Goal: Information Seeking & Learning: Learn about a topic

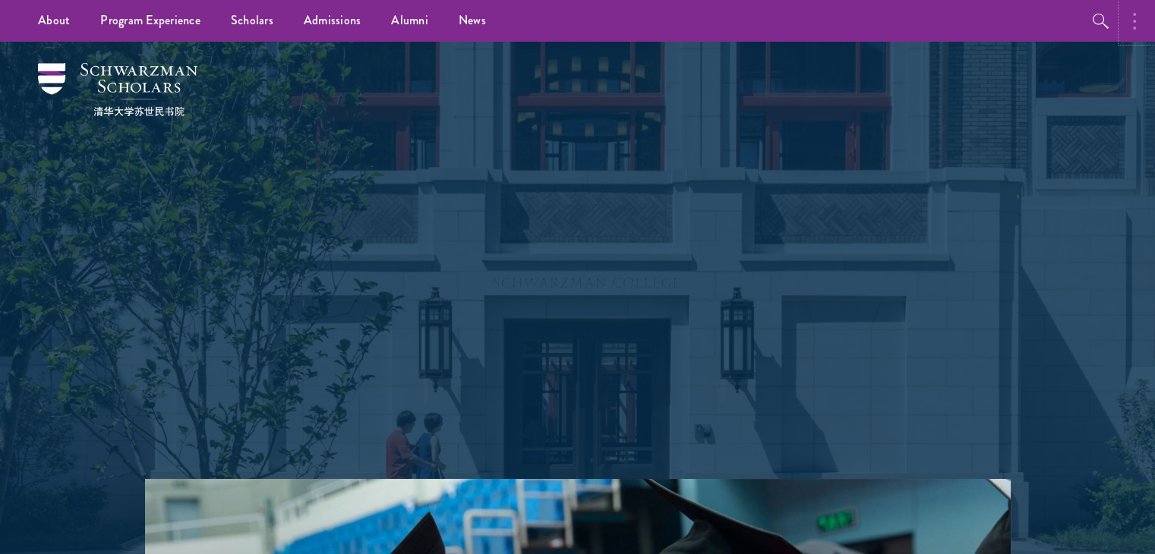
click at [1142, 14] on button "button" at bounding box center [1138, 21] width 33 height 42
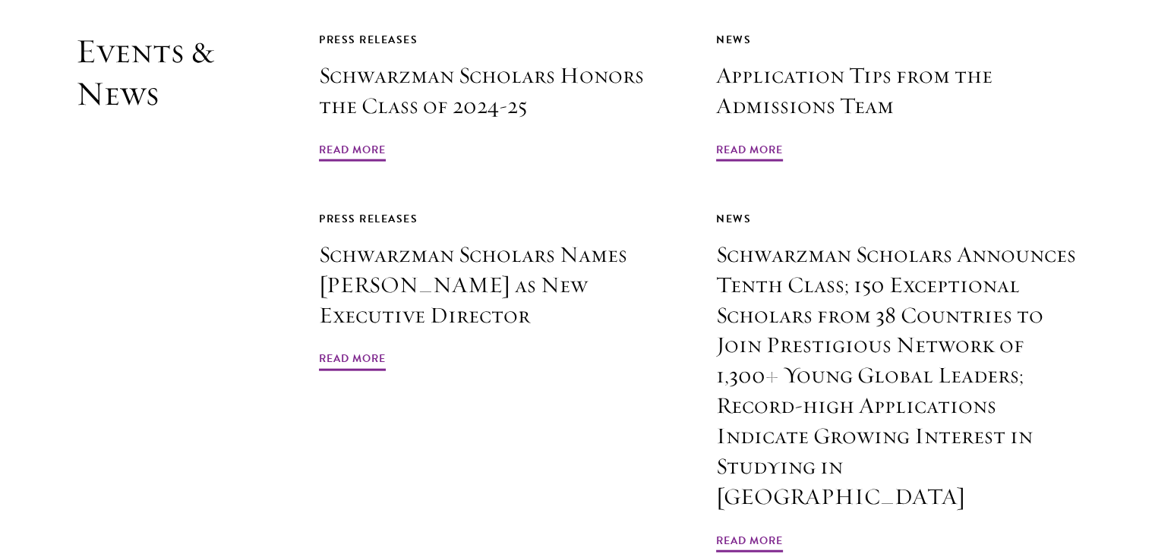
scroll to position [3580, 0]
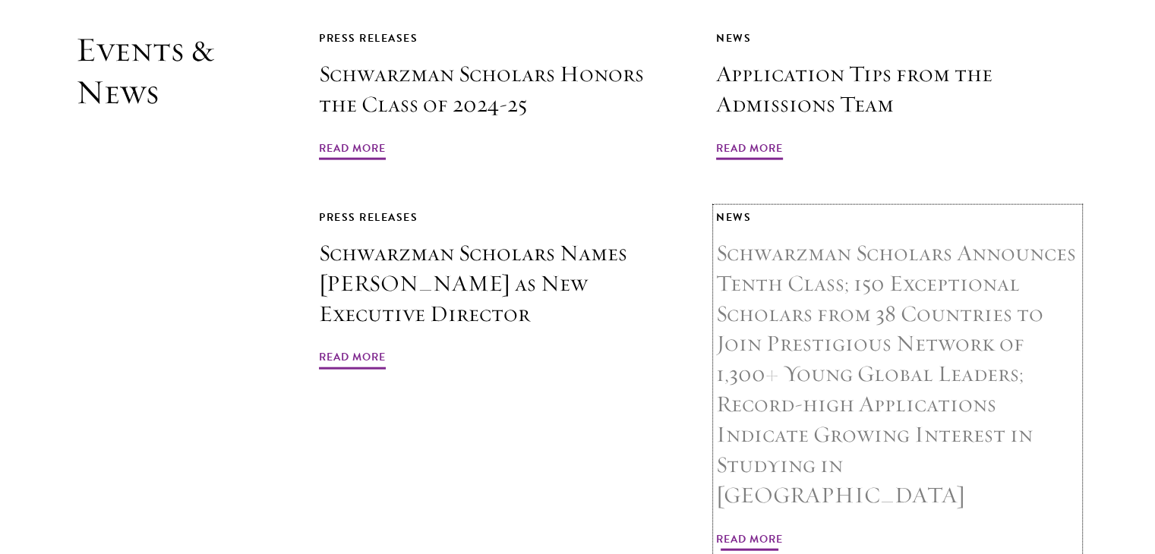
click at [820, 263] on h3 "Schwarzman Scholars Announces Tenth Class; 150 Exceptional Scholars from 38 Cou…" at bounding box center [897, 374] width 363 height 273
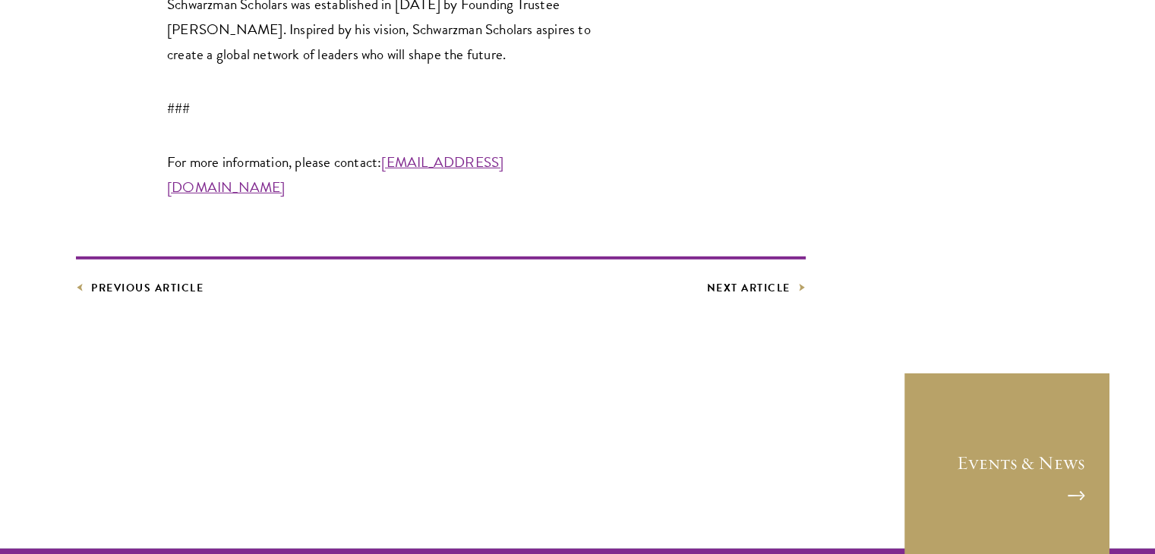
scroll to position [4294, 0]
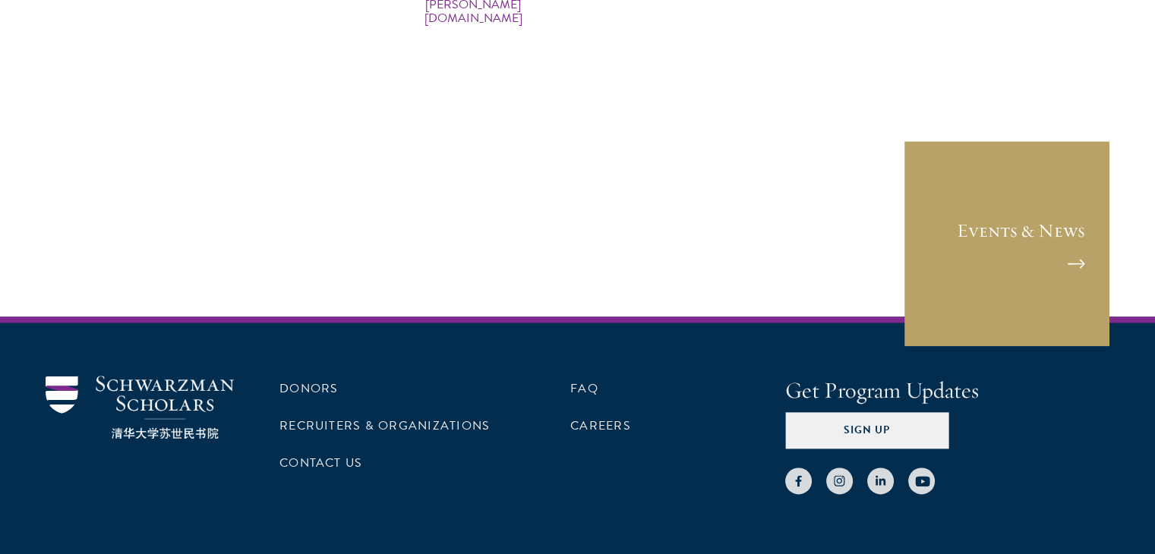
scroll to position [7776, 0]
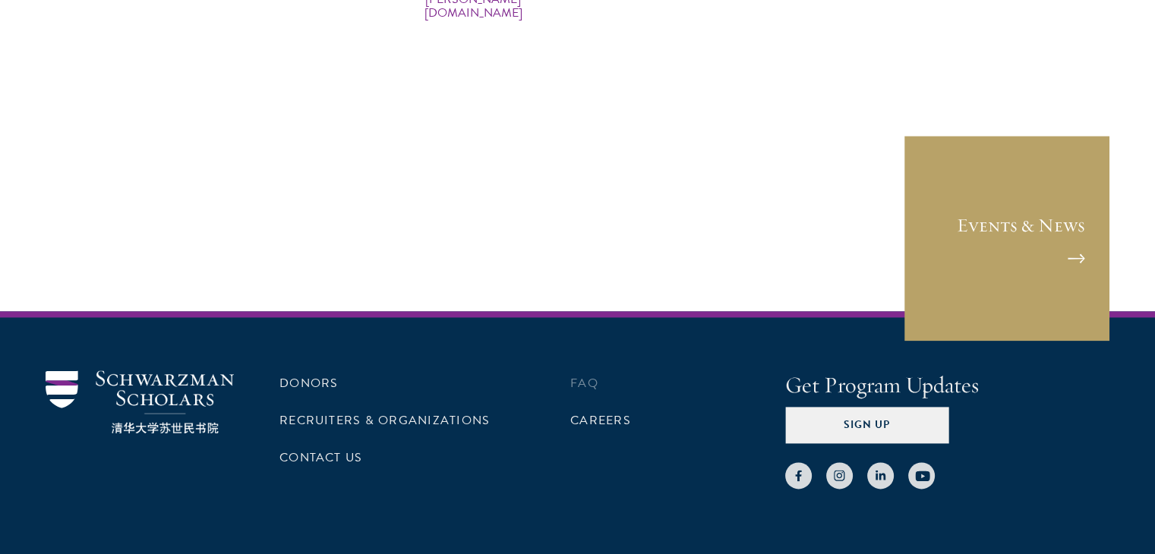
click at [570, 371] on li "FAQ" at bounding box center [677, 384] width 215 height 26
click at [580, 374] on link "FAQ" at bounding box center [584, 383] width 28 height 18
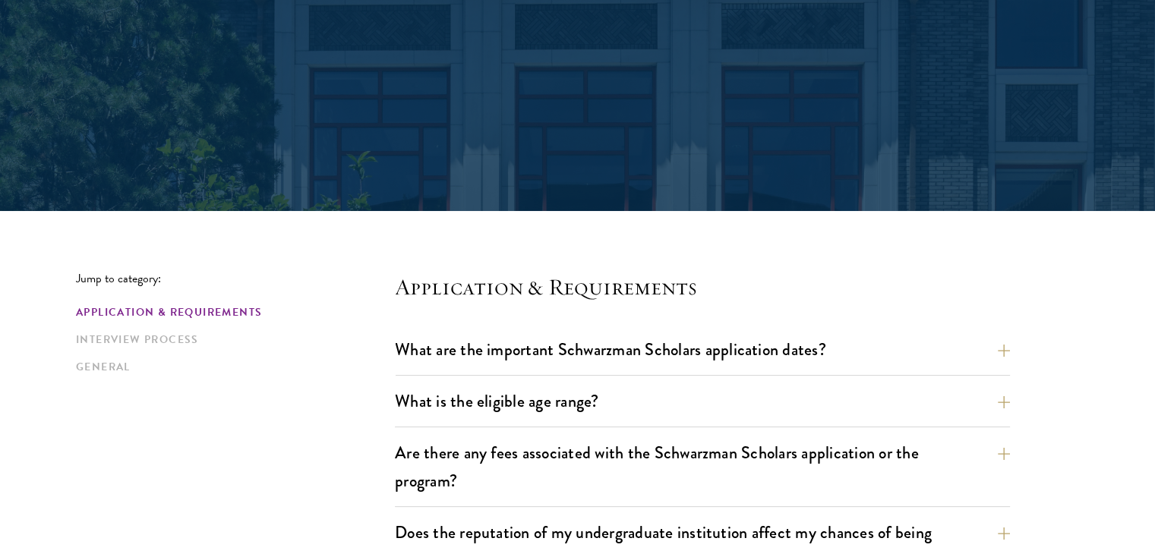
scroll to position [246, 0]
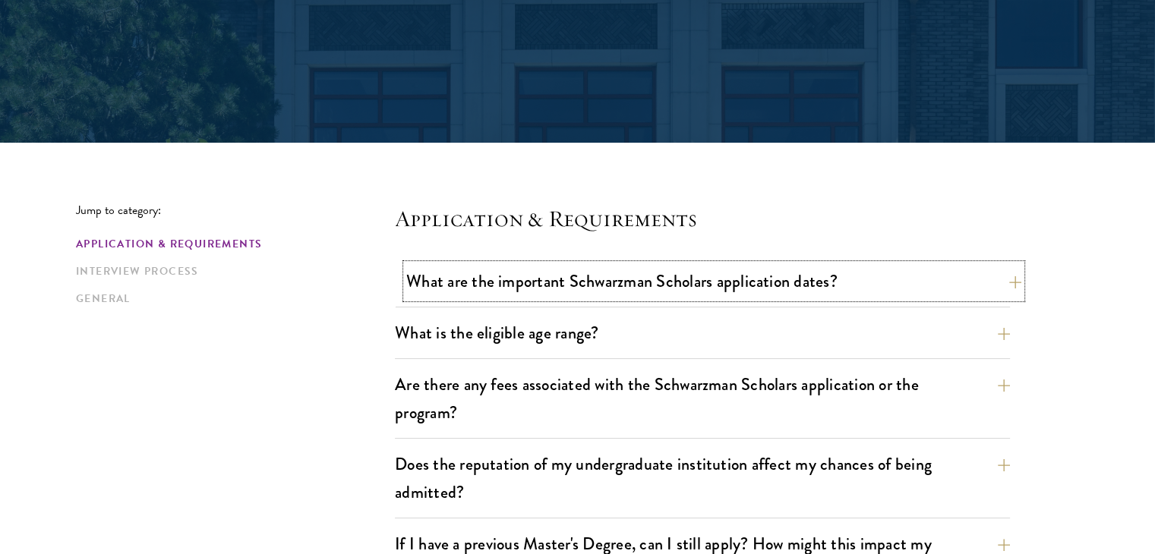
click at [589, 271] on button "What are the important Schwarzman Scholars application dates?" at bounding box center [713, 281] width 615 height 34
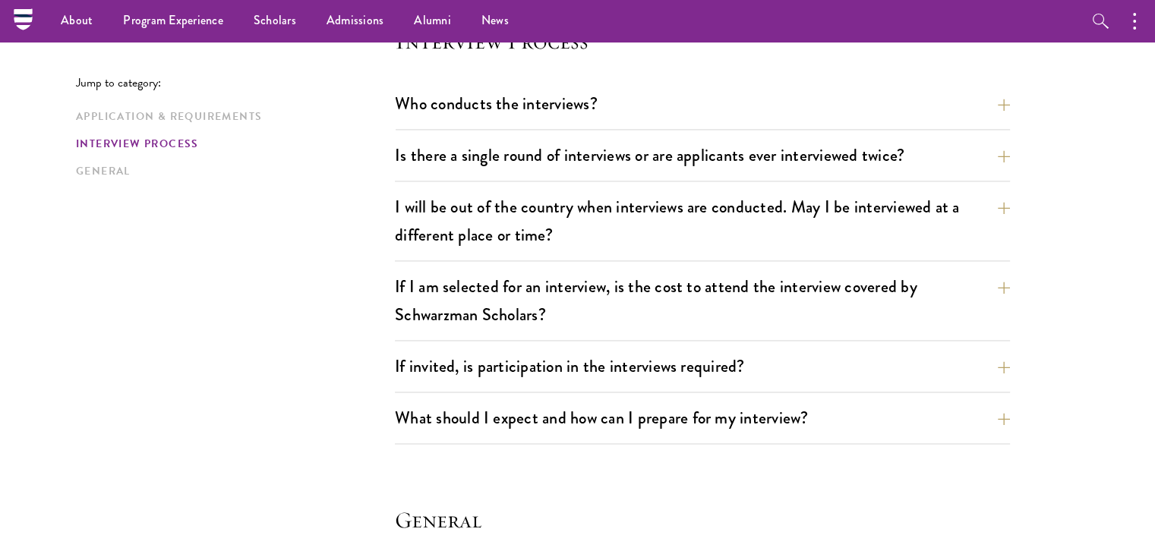
scroll to position [2183, 0]
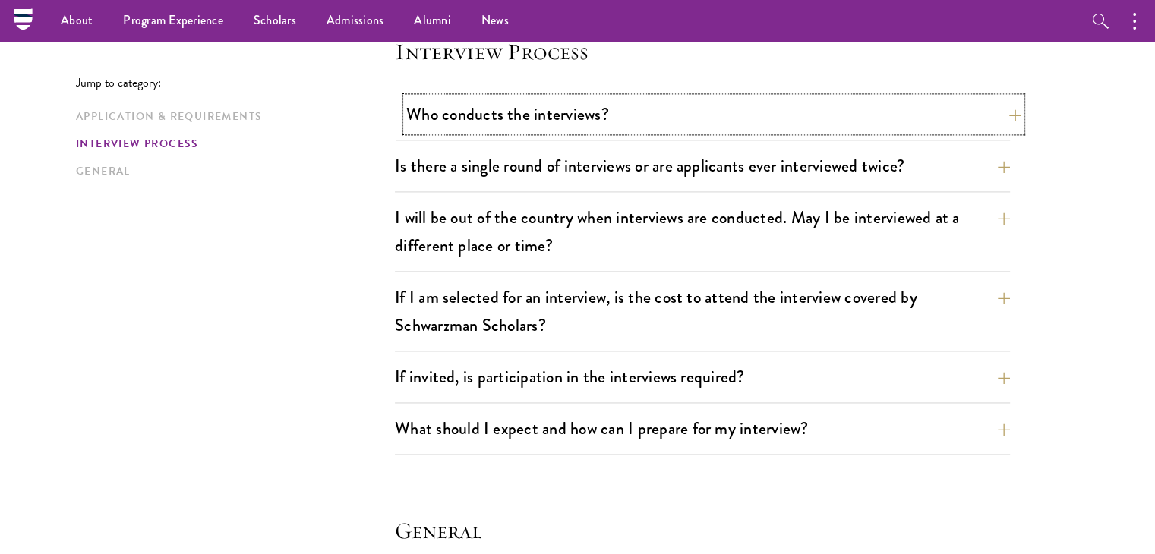
click at [560, 125] on button "Who conducts the interviews?" at bounding box center [713, 114] width 615 height 34
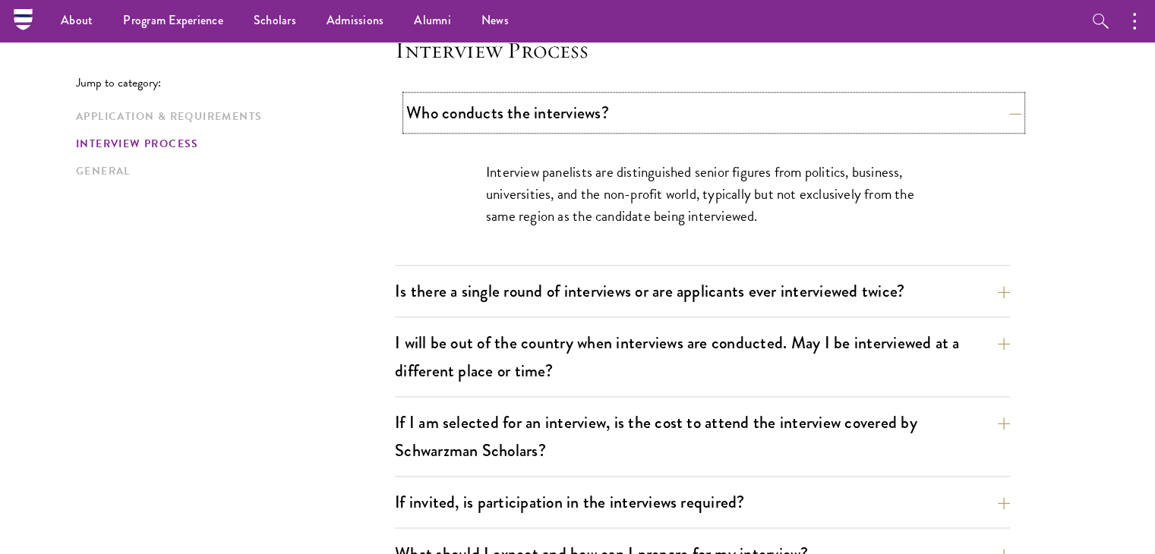
scroll to position [1732, 0]
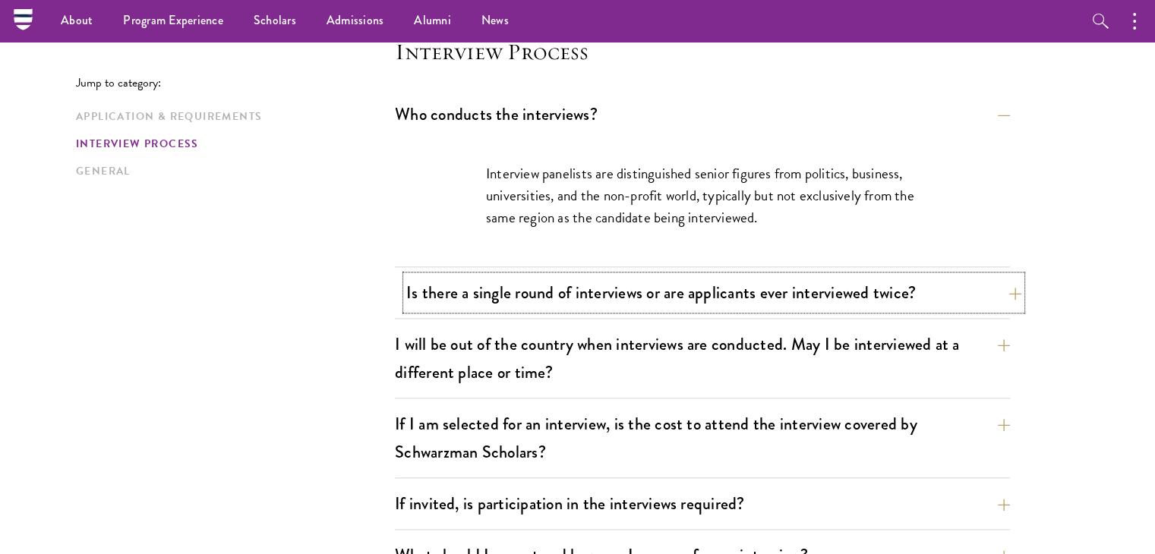
click at [574, 276] on button "Is there a single round of interviews or are applicants ever interviewed twice?" at bounding box center [713, 293] width 615 height 34
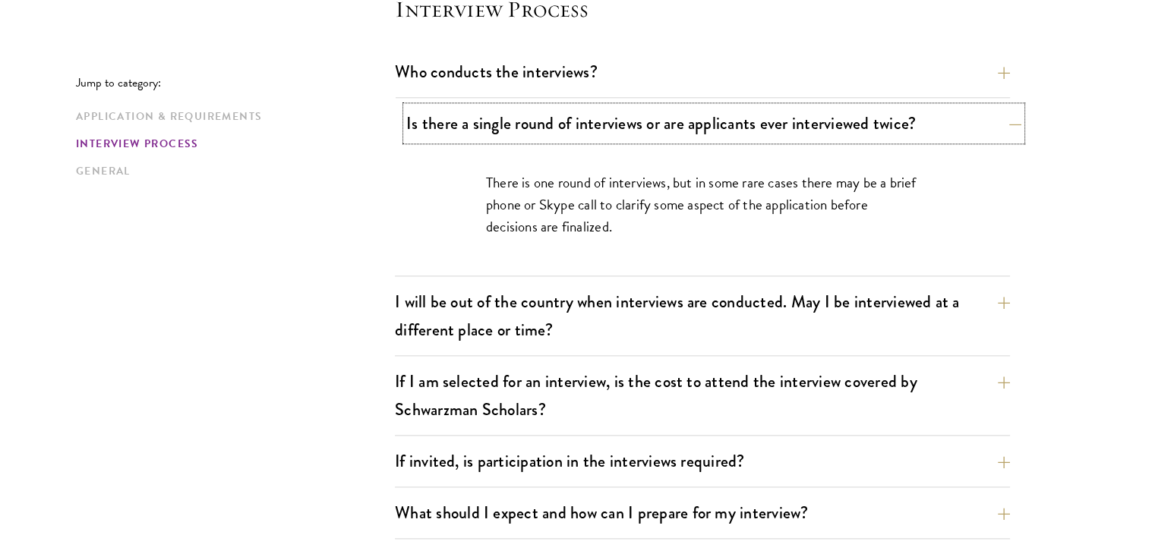
scroll to position [1778, 0]
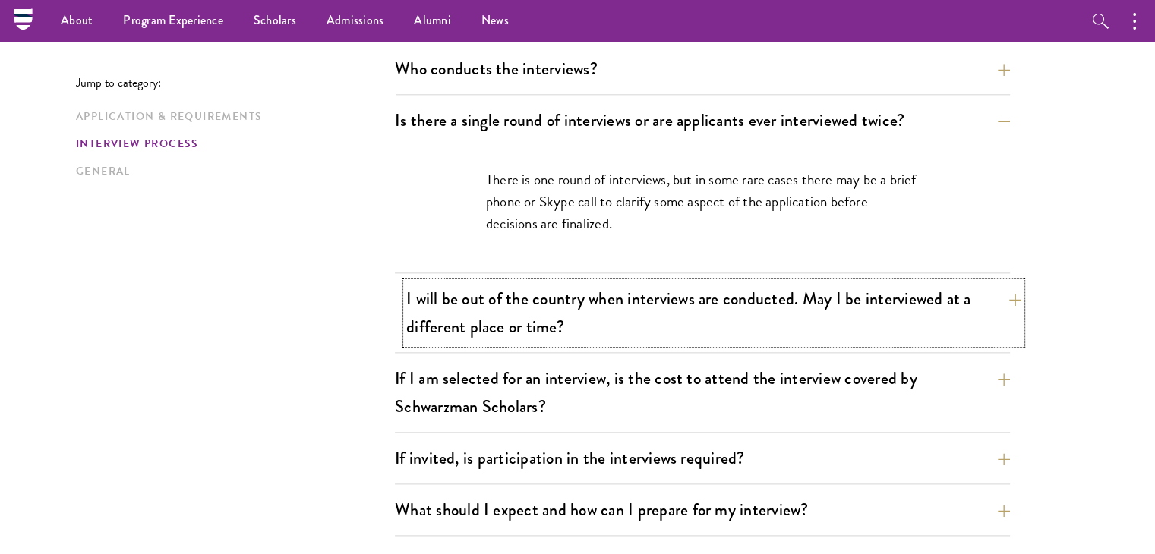
click at [574, 291] on button "I will be out of the country when interviews are conducted. May I be interviewe…" at bounding box center [713, 313] width 615 height 62
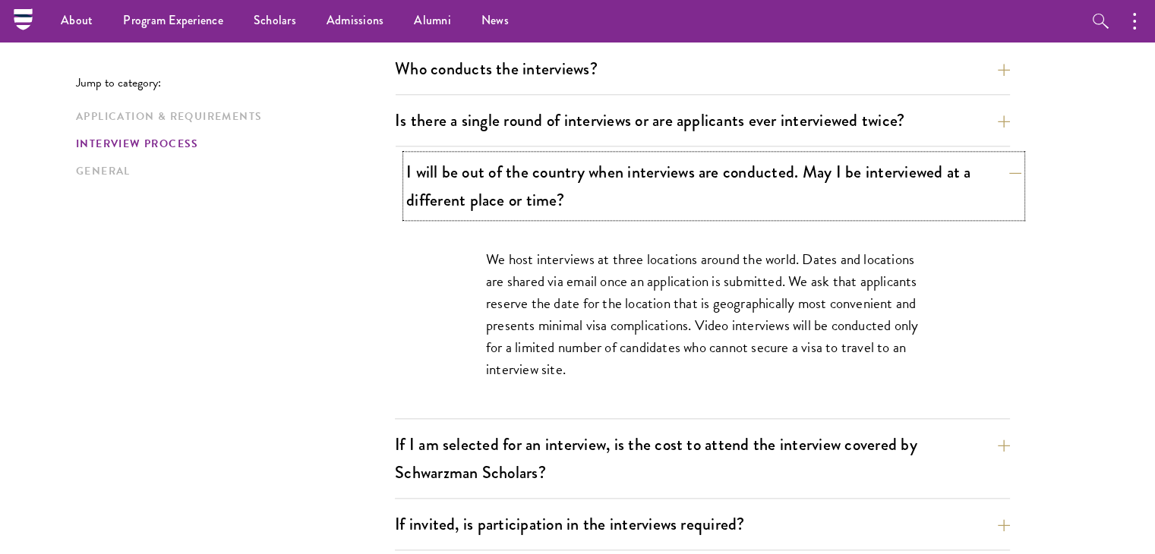
click at [539, 185] on button "I will be out of the country when interviews are conducted. May I be interviewe…" at bounding box center [713, 186] width 615 height 62
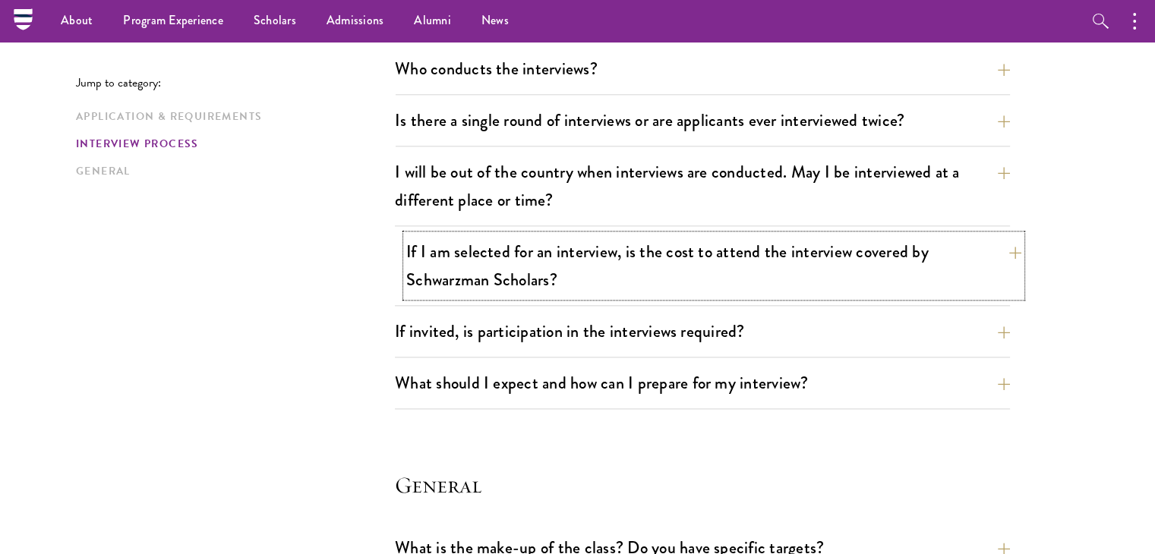
click at [526, 272] on button "If I am selected for an interview, is the cost to attend the interview covered …" at bounding box center [713, 266] width 615 height 62
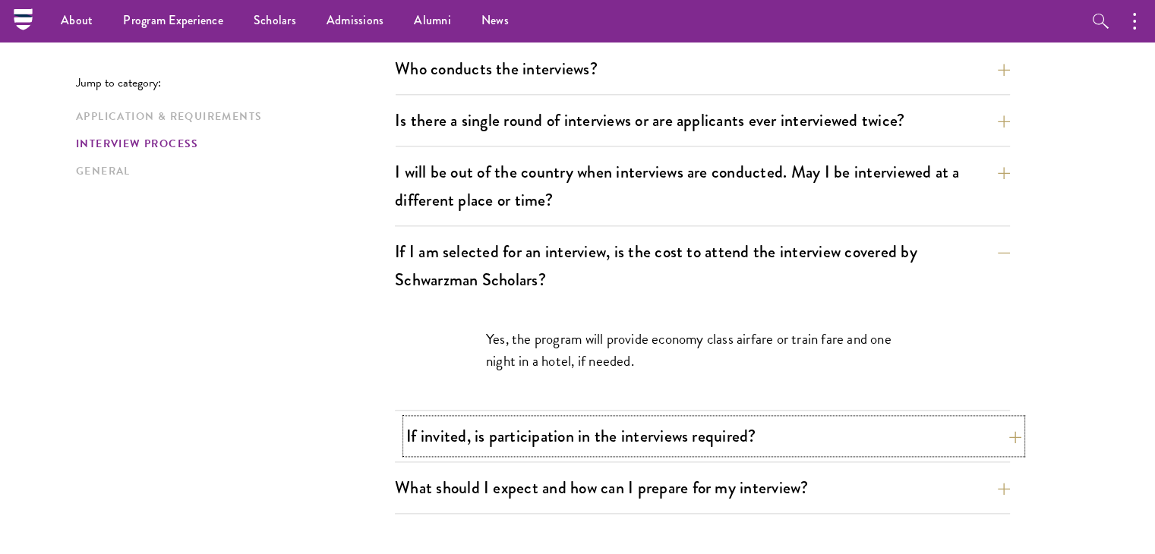
click at [543, 422] on button "If invited, is participation in the interviews required?" at bounding box center [713, 436] width 615 height 34
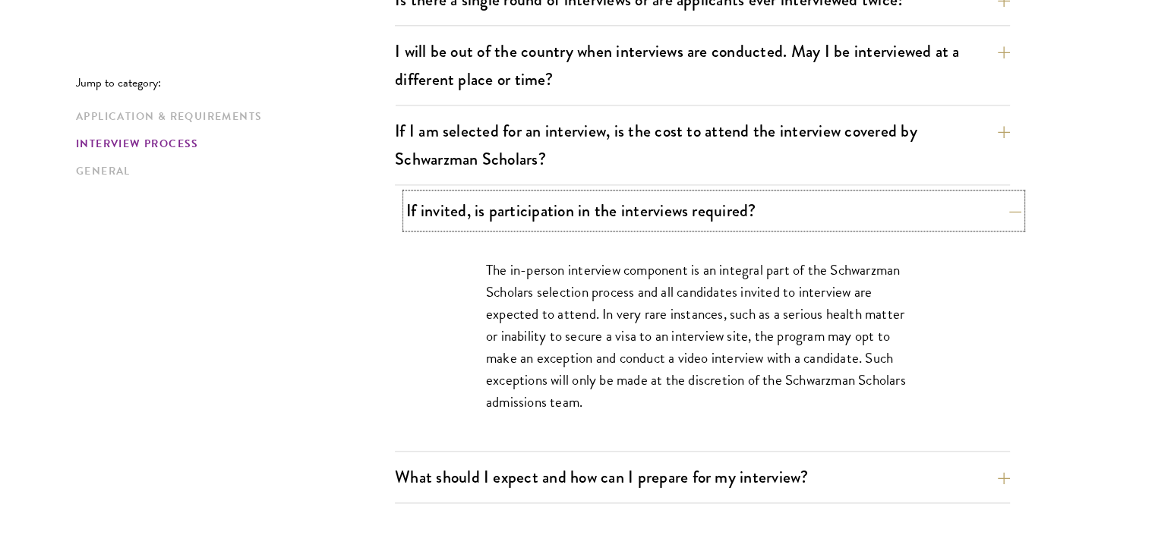
scroll to position [1960, 0]
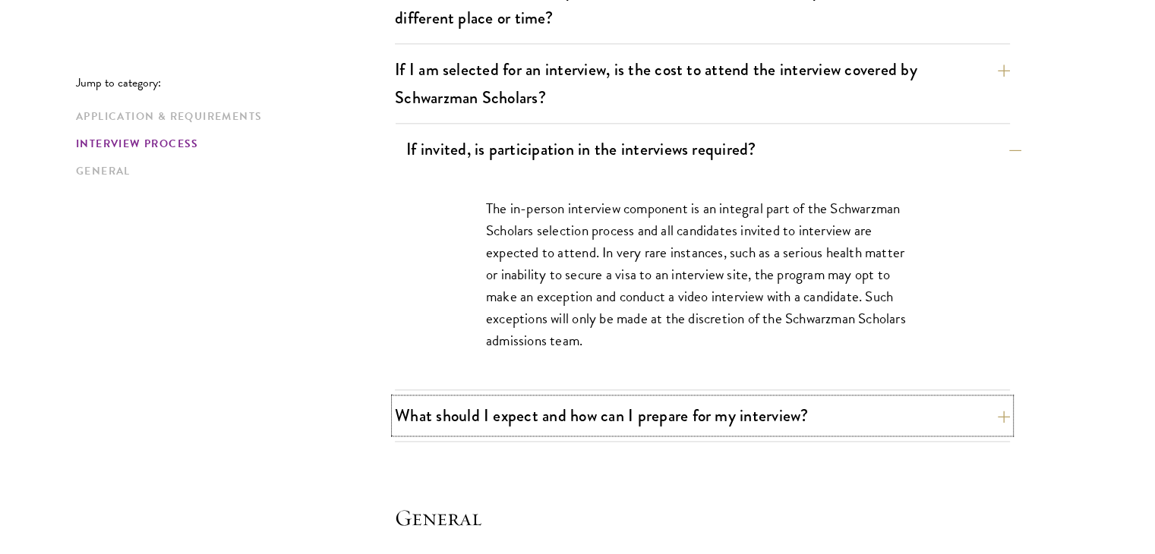
click at [543, 422] on button "What should I expect and how can I prepare for my interview?" at bounding box center [702, 416] width 615 height 34
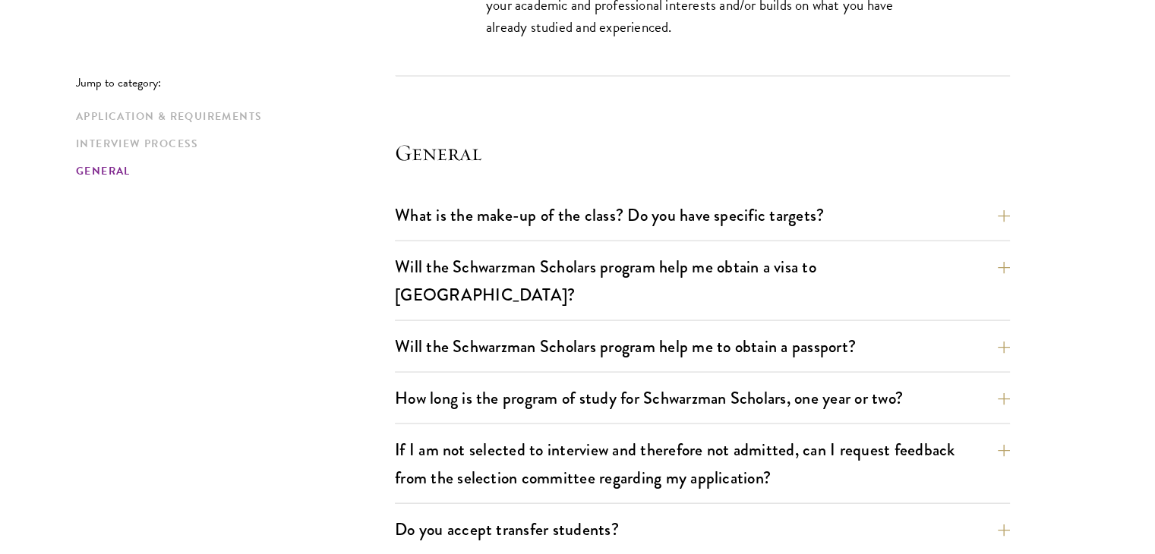
scroll to position [3059, 0]
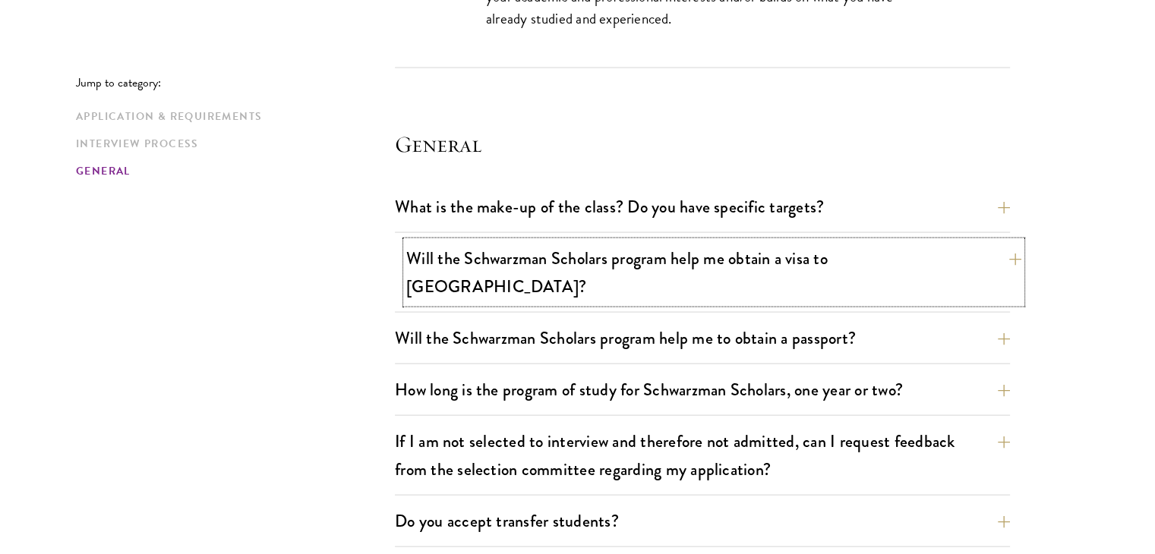
click at [532, 256] on button "Will the Schwarzman Scholars program help me obtain a visa to China?" at bounding box center [713, 273] width 615 height 62
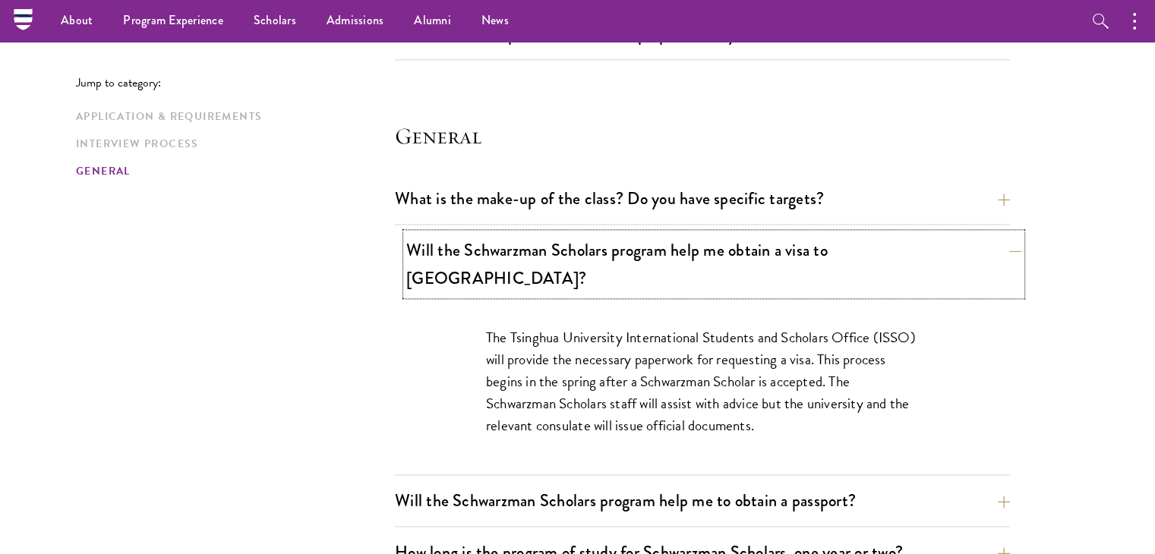
scroll to position [2127, 0]
click at [532, 256] on button "Will the Schwarzman Scholars program help me obtain a visa to China?" at bounding box center [713, 265] width 615 height 62
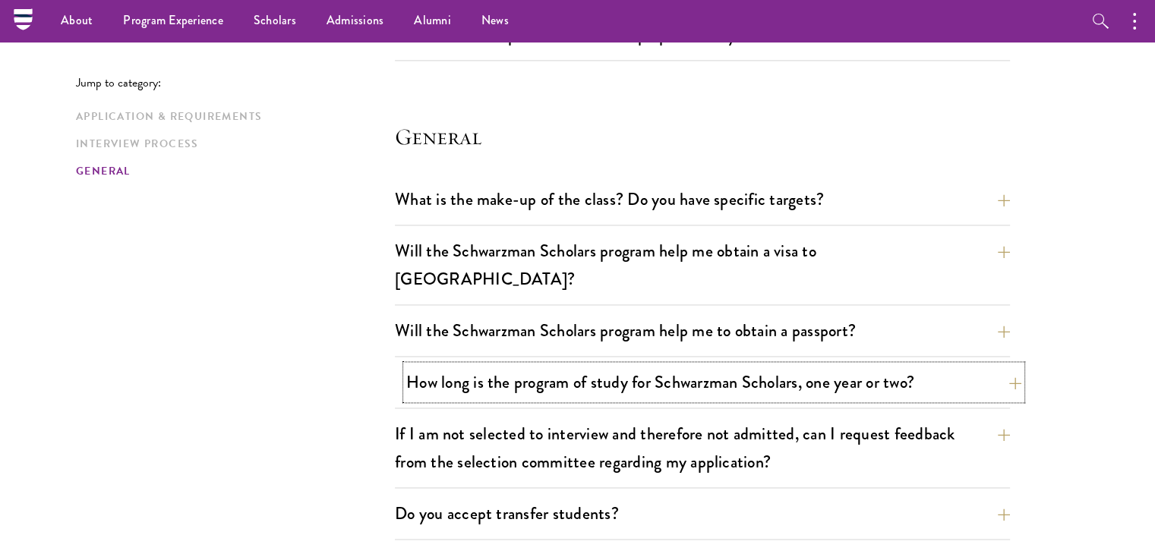
click at [555, 365] on button "How long is the program of study for Schwarzman Scholars, one year or two?" at bounding box center [713, 382] width 615 height 34
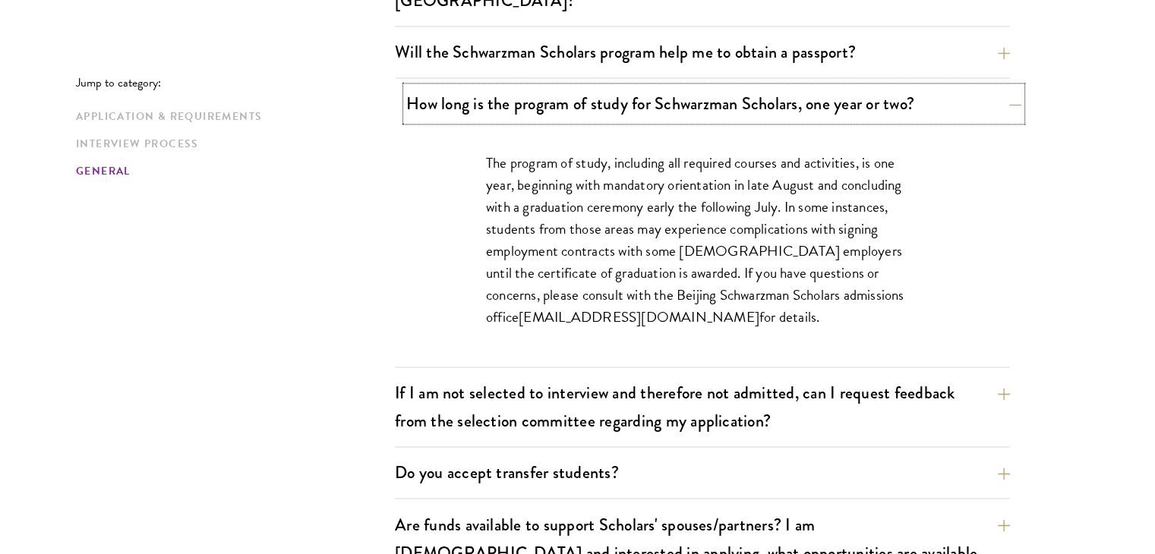
scroll to position [2432, 0]
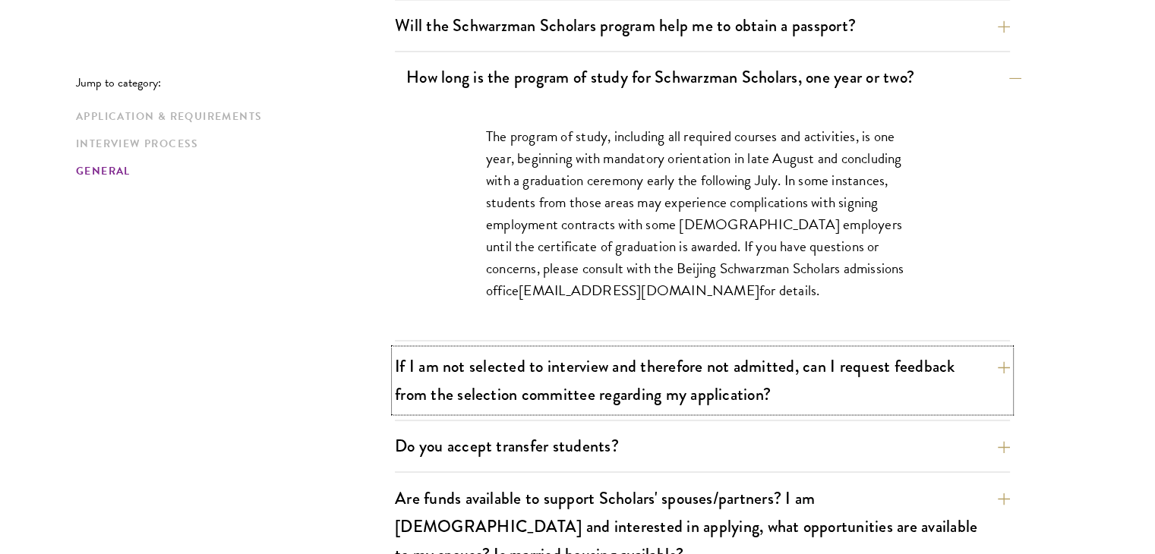
click at [555, 349] on button "If I am not selected to interview and therefore not admitted, can I request fee…" at bounding box center [702, 380] width 615 height 62
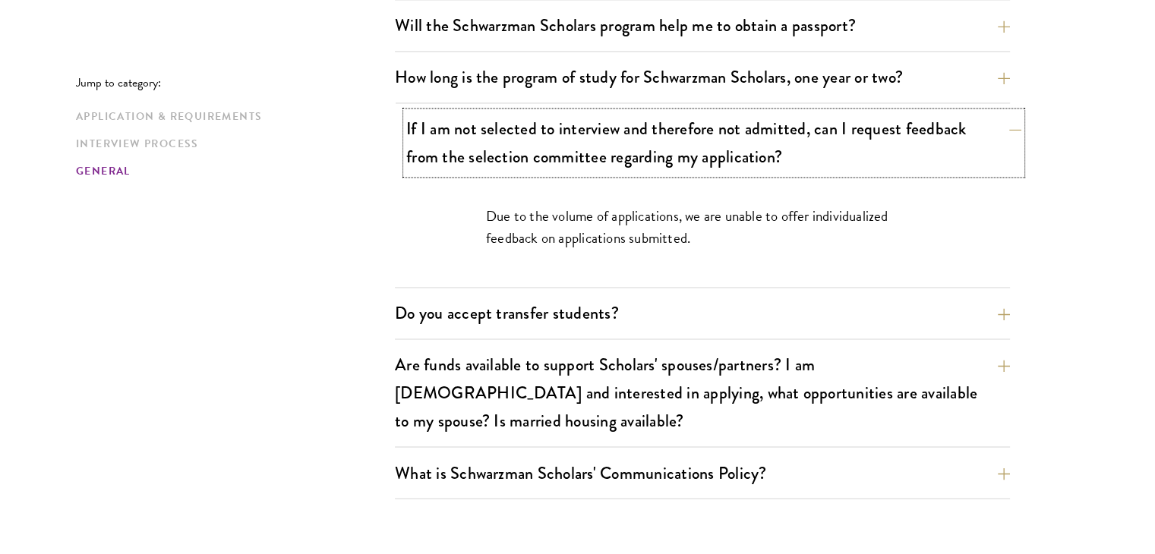
click at [503, 118] on button "If I am not selected to interview and therefore not admitted, can I request fee…" at bounding box center [713, 143] width 615 height 62
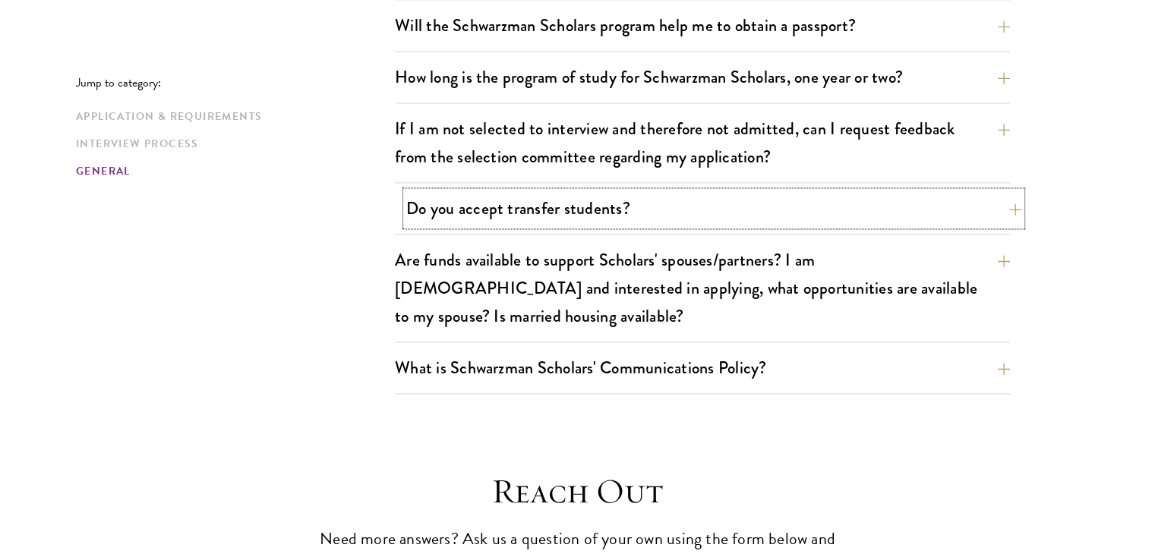
click at [508, 191] on button "Do you accept transfer students?" at bounding box center [713, 208] width 615 height 34
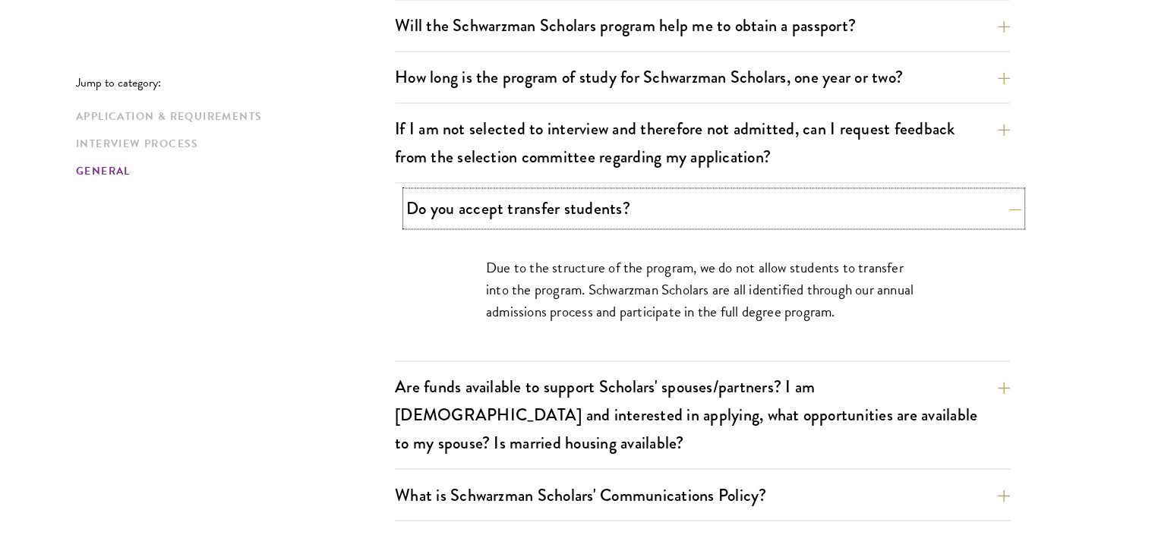
click at [508, 191] on button "Do you accept transfer students?" at bounding box center [713, 208] width 615 height 34
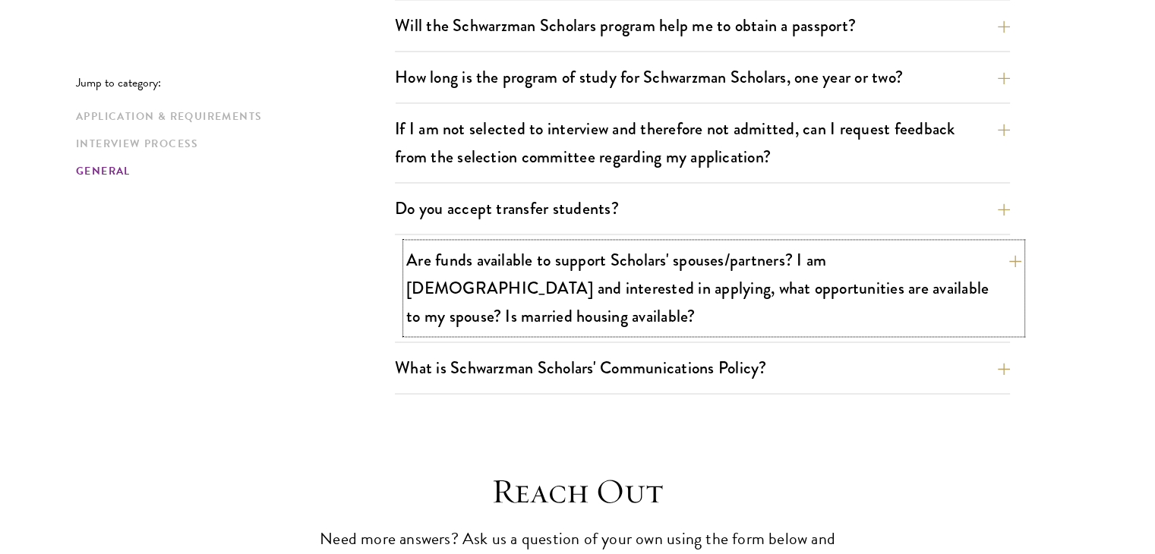
click at [523, 243] on button "Are funds available to support Scholars' spouses/partners? I am married and int…" at bounding box center [713, 288] width 615 height 90
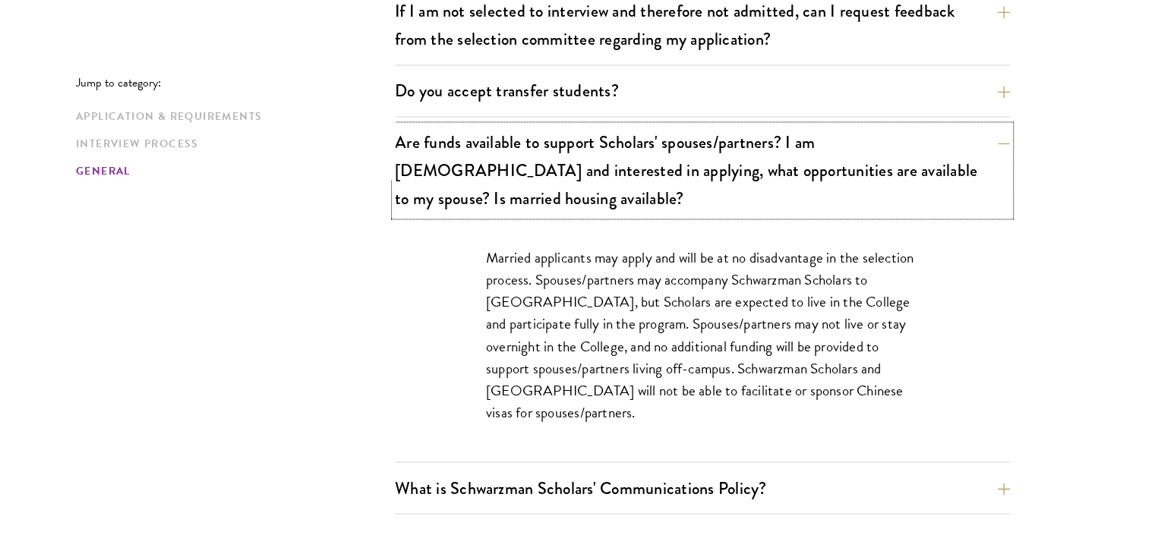
scroll to position [2550, 0]
click at [586, 470] on button "What is Schwarzman Scholars' Communications Policy?" at bounding box center [713, 487] width 615 height 34
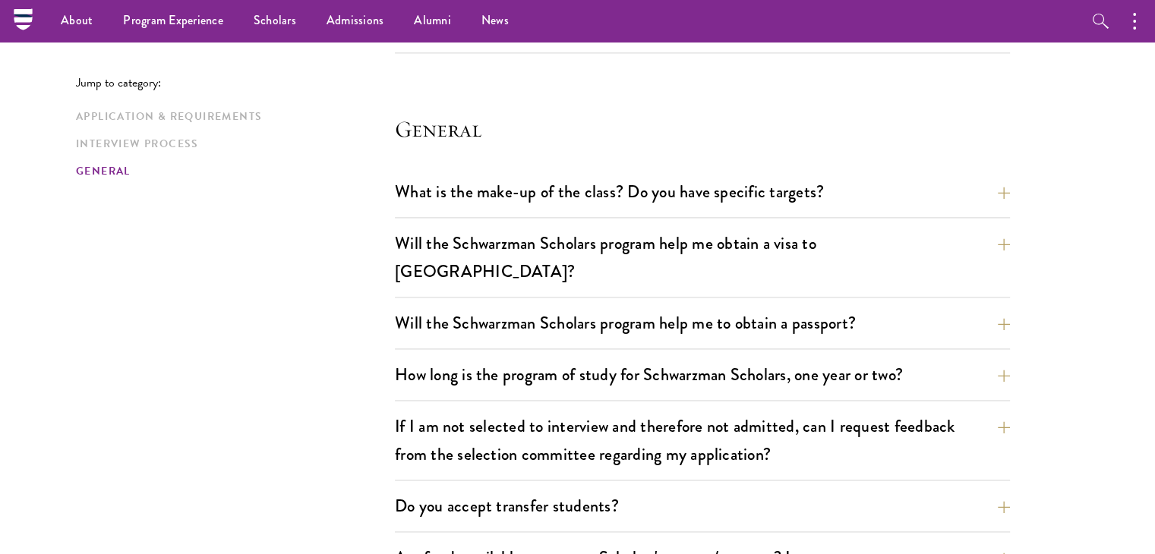
scroll to position [2133, 0]
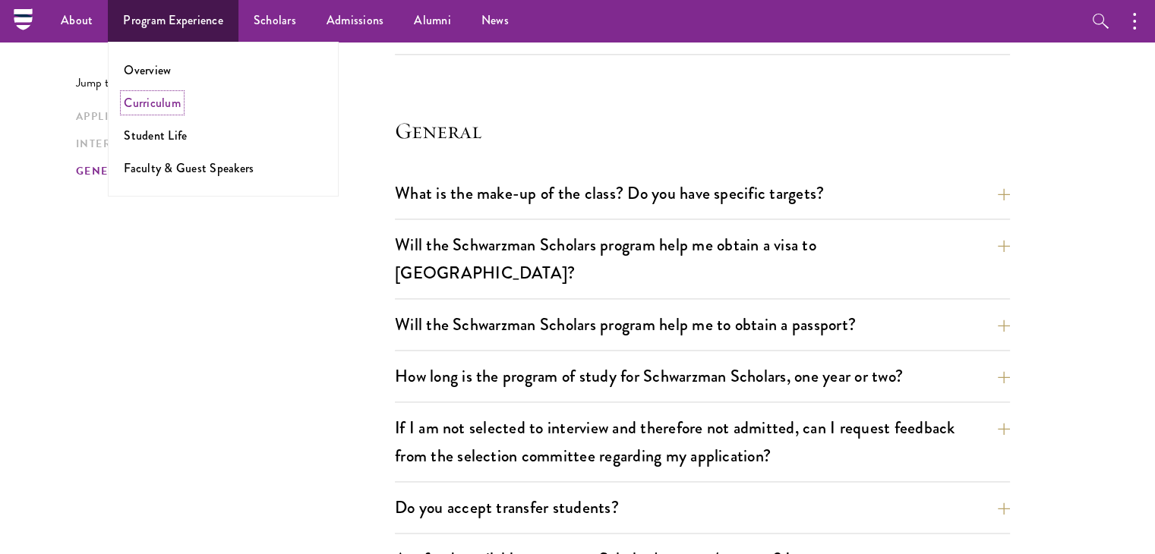
click at [162, 110] on link "Curriculum" at bounding box center [152, 102] width 57 height 17
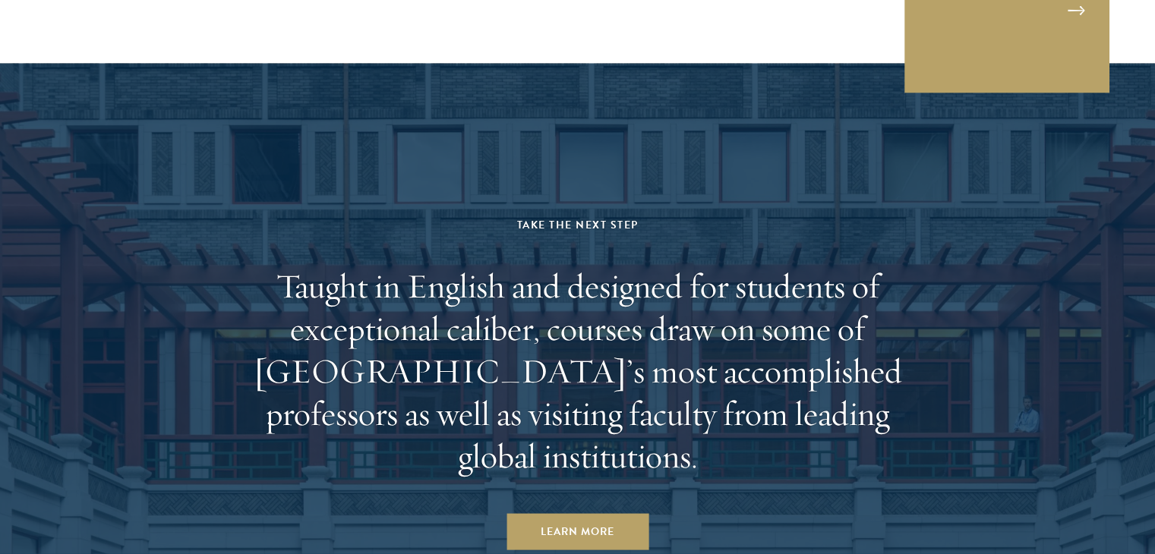
scroll to position [9291, 0]
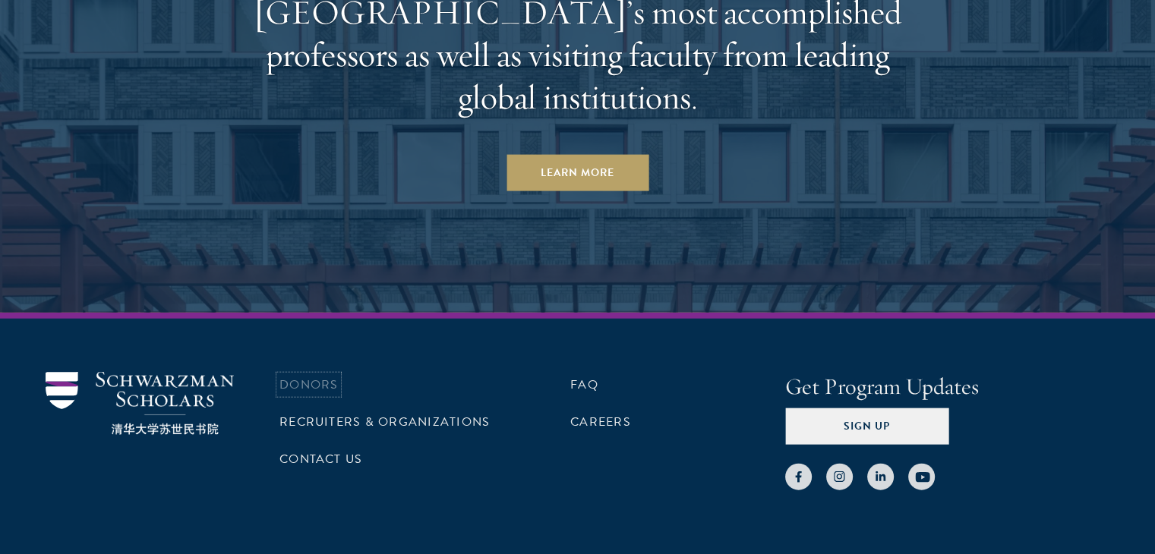
click at [312, 376] on link "Donors" at bounding box center [309, 385] width 58 height 18
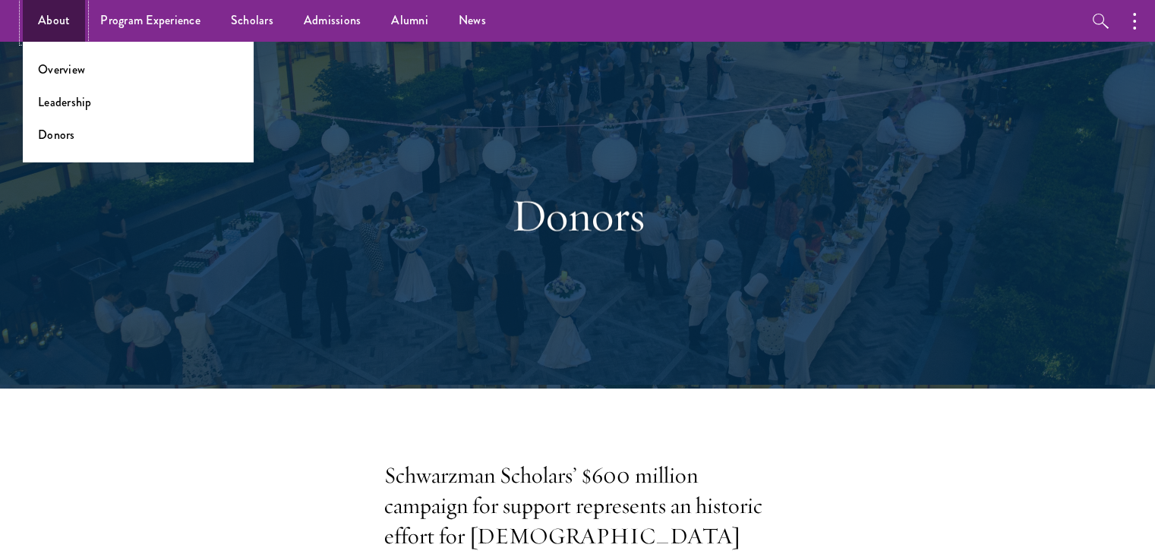
click at [30, 13] on link "About" at bounding box center [54, 21] width 62 height 42
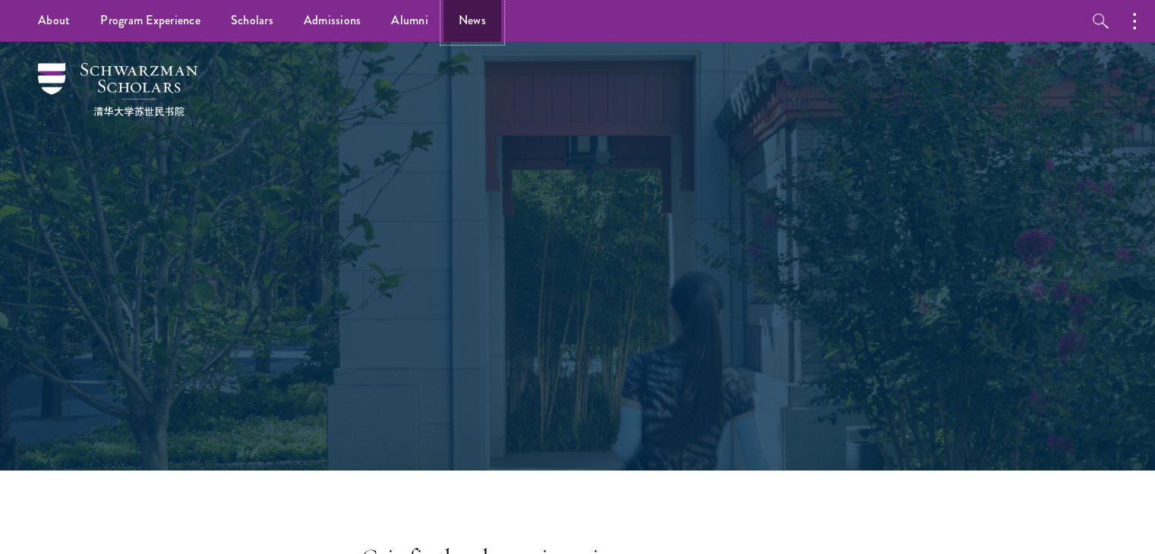
click at [466, 21] on link "News" at bounding box center [473, 21] width 58 height 42
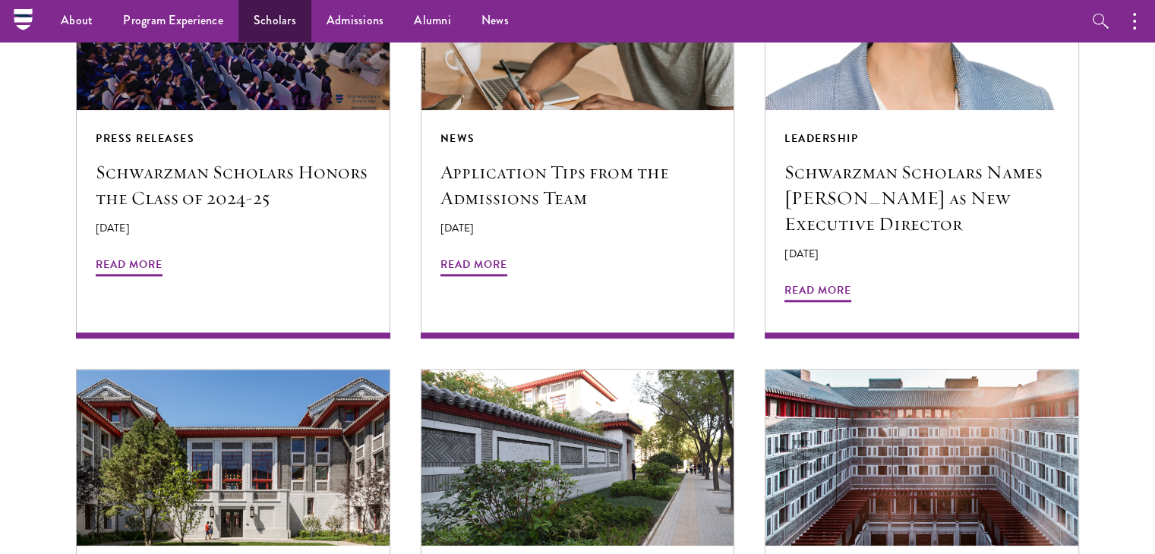
scroll to position [1344, 0]
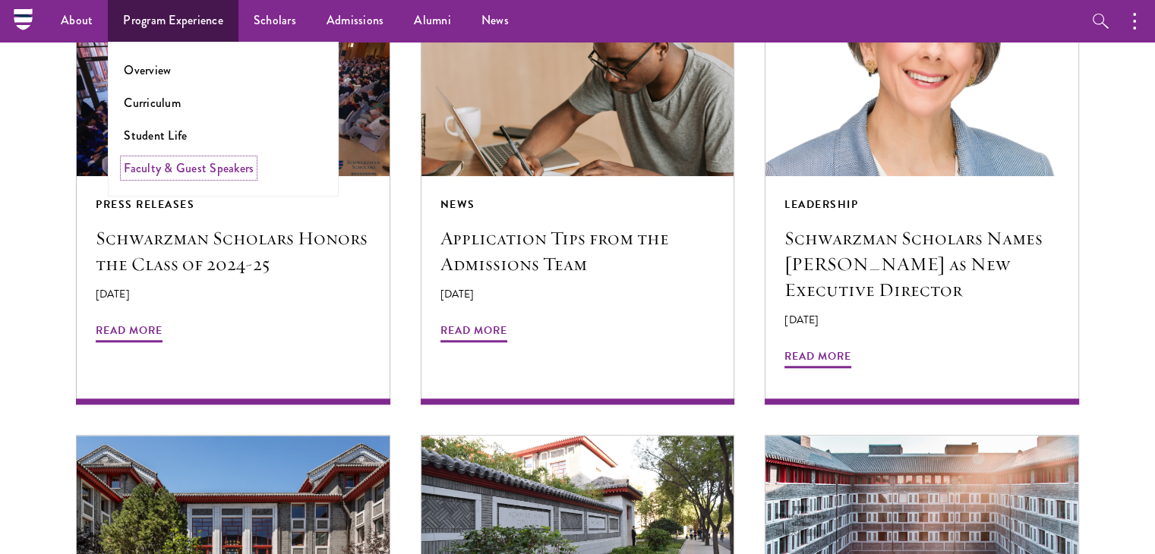
click at [189, 167] on link "Faculty & Guest Speakers" at bounding box center [189, 167] width 130 height 17
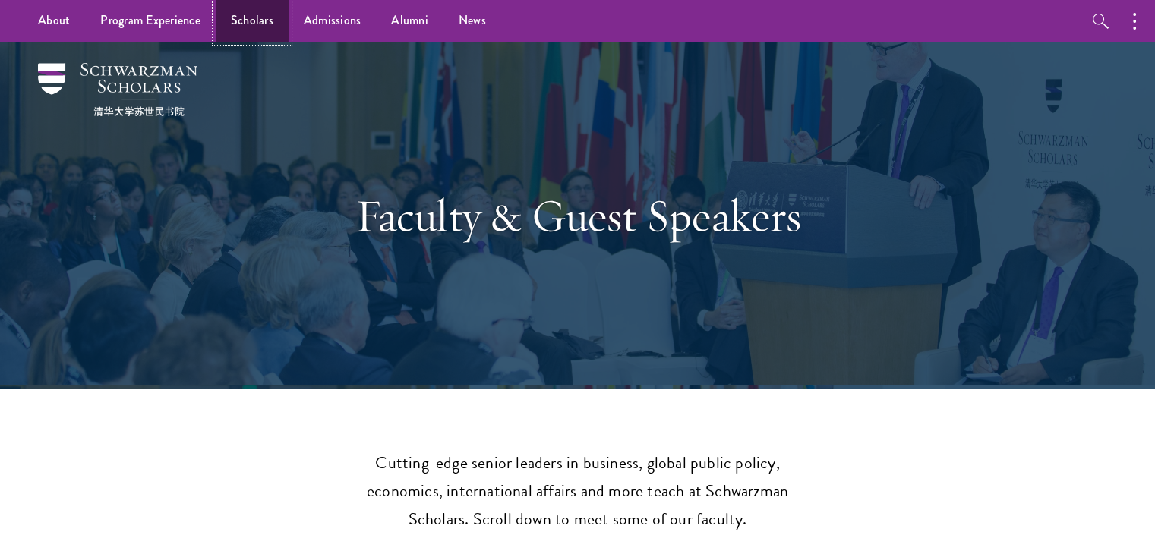
click at [229, 32] on link "Scholars" at bounding box center [252, 21] width 73 height 42
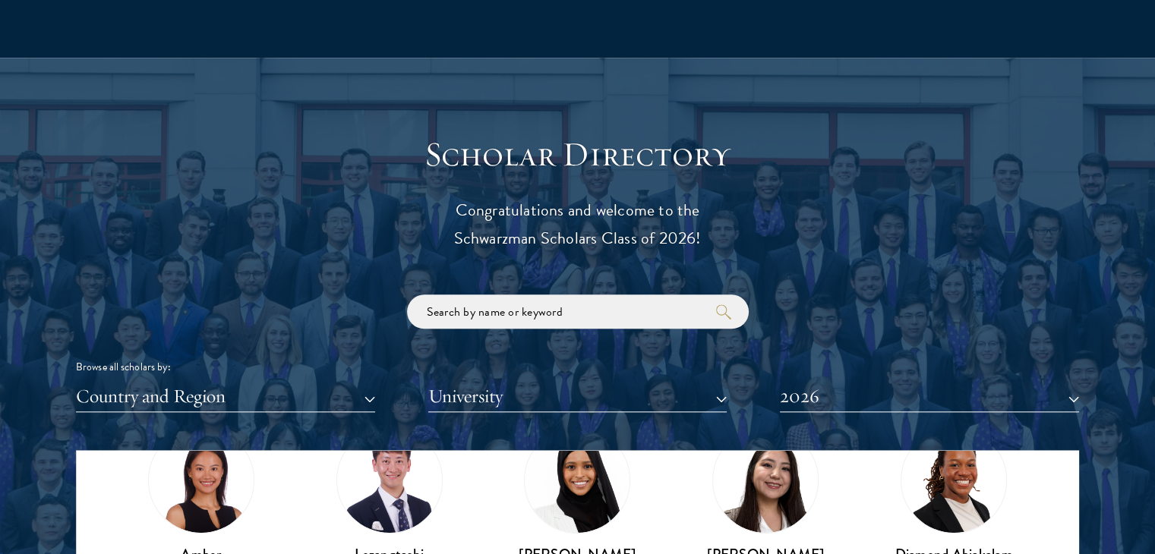
scroll to position [67, 0]
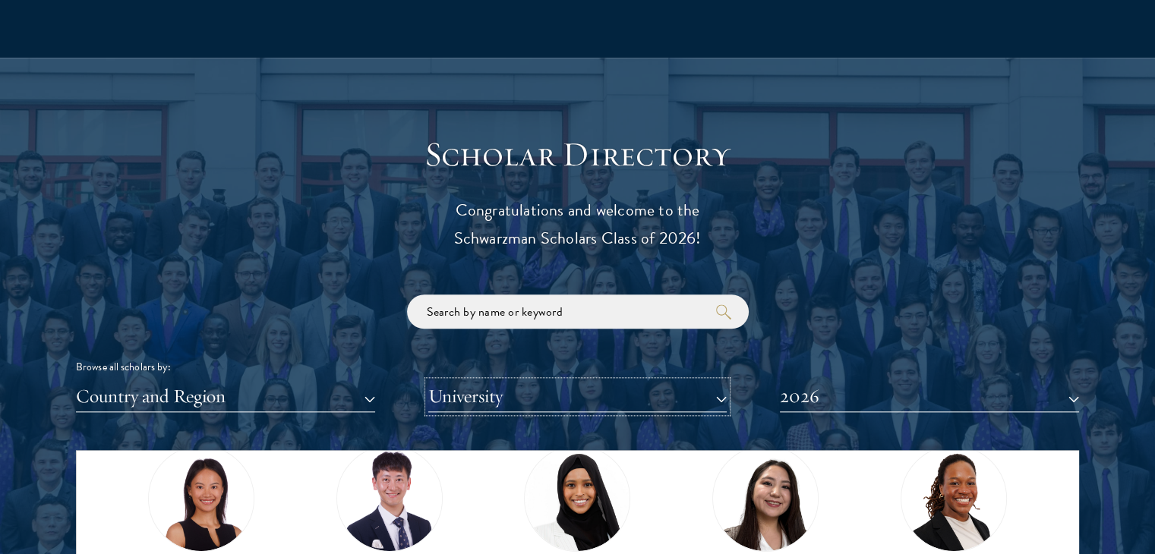
click at [471, 390] on button "University" at bounding box center [577, 396] width 299 height 31
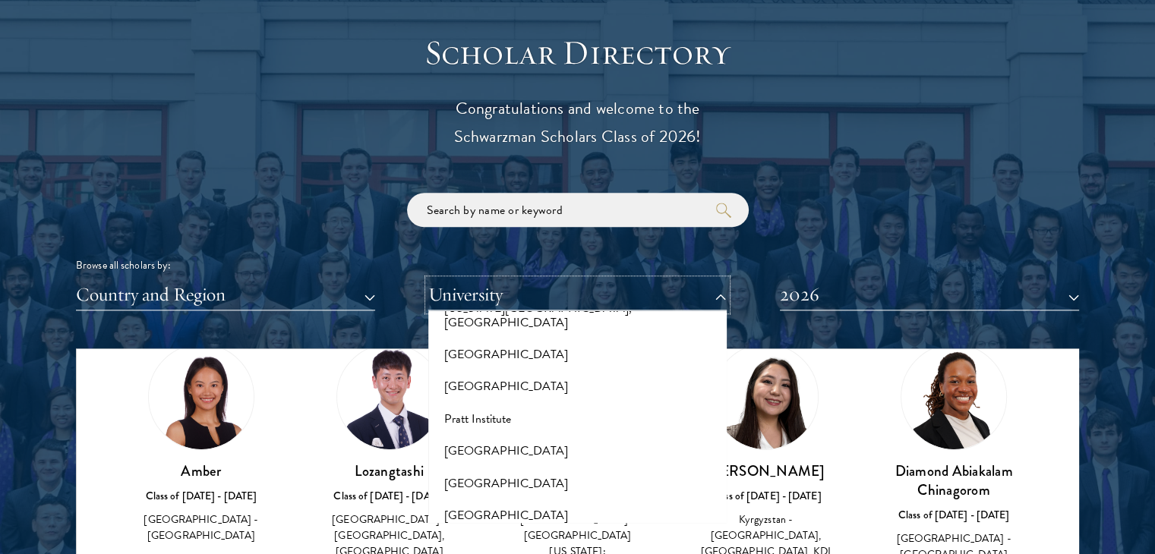
scroll to position [7282, 0]
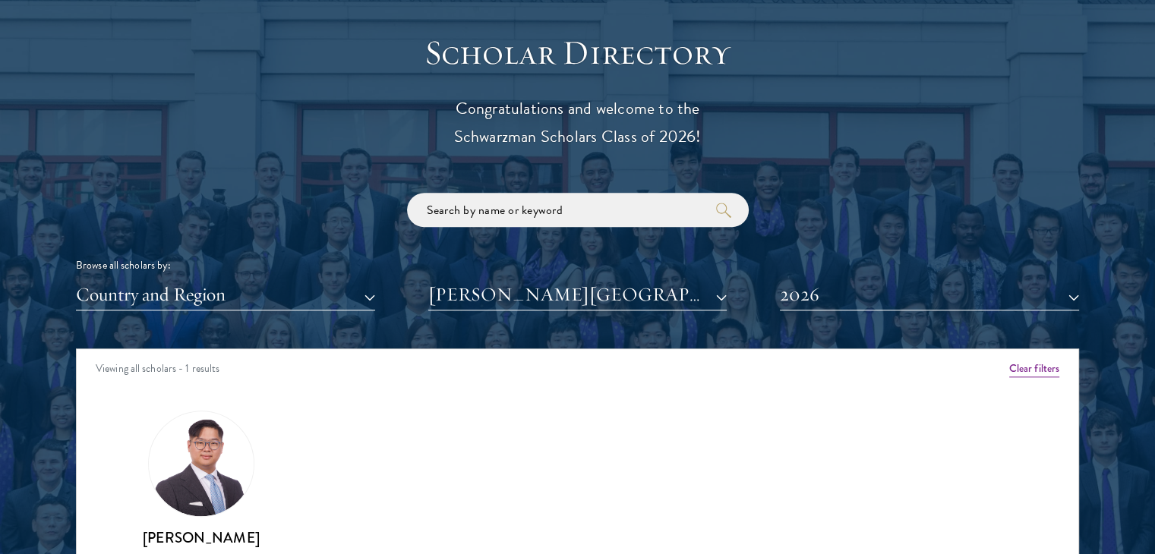
scroll to position [1847, 0]
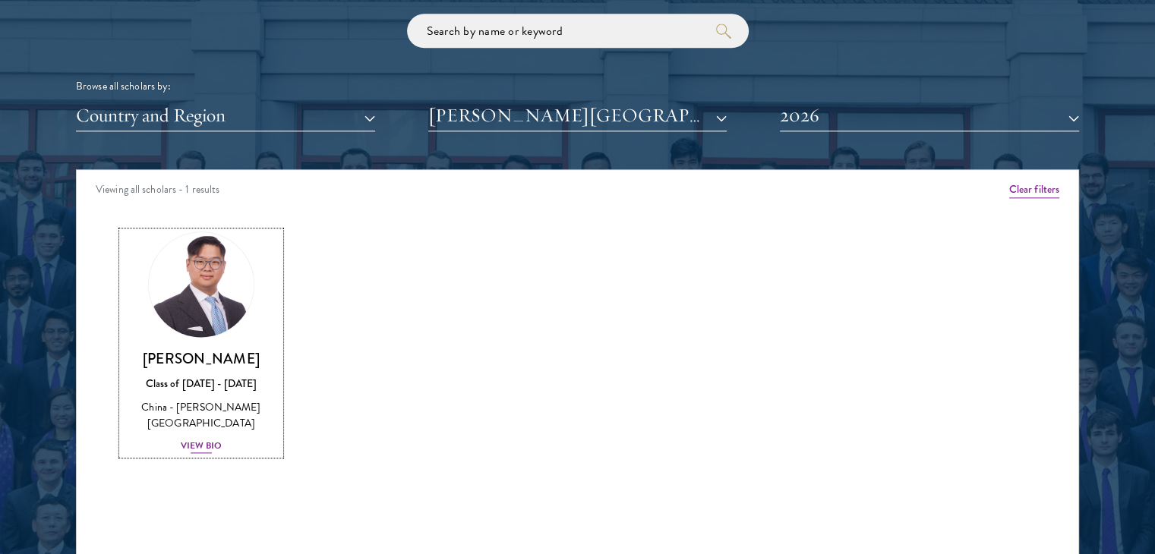
click at [201, 441] on div "View Bio" at bounding box center [202, 446] width 42 height 14
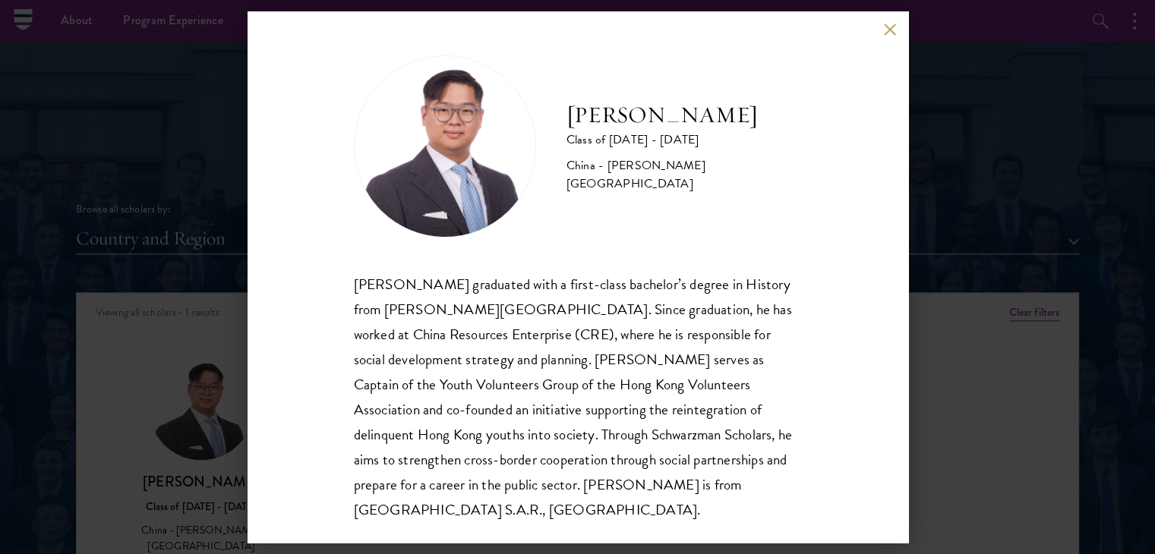
scroll to position [1718, 0]
click at [887, 32] on button at bounding box center [890, 29] width 13 height 13
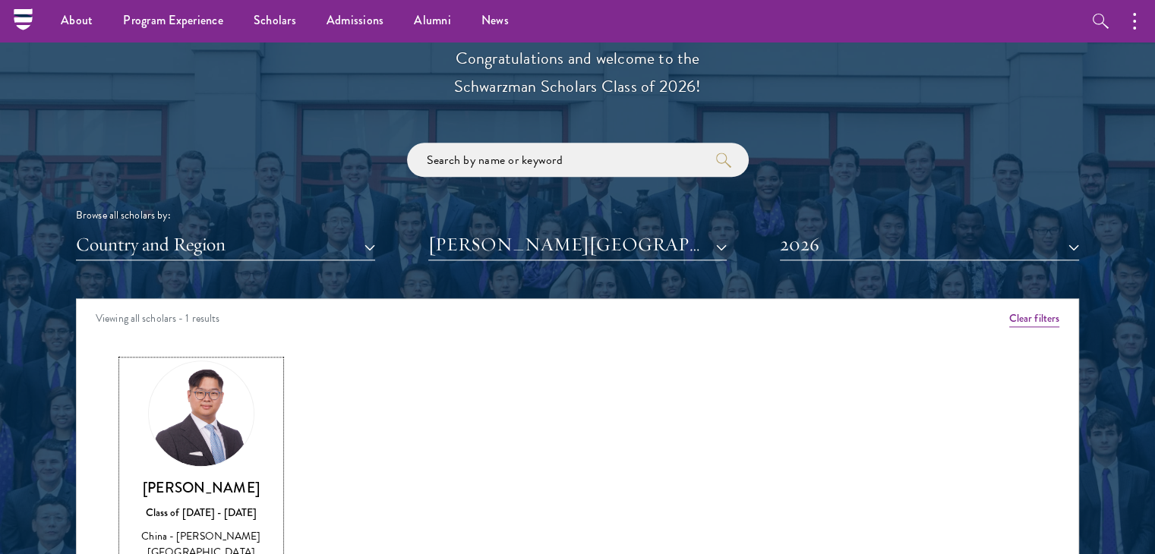
scroll to position [1747, 0]
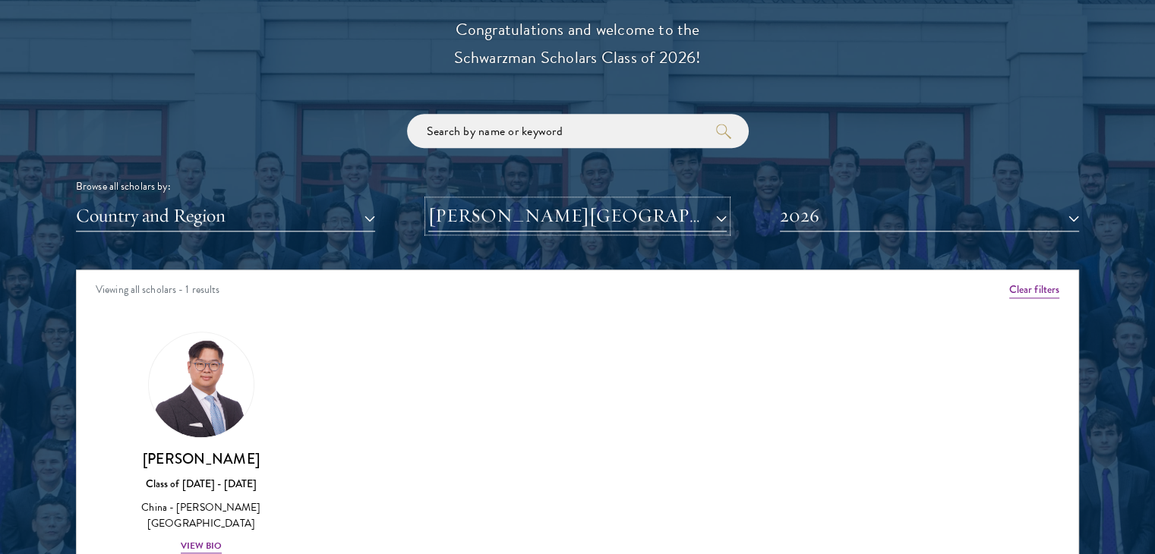
click at [643, 220] on button "Queen Mary University of London" at bounding box center [577, 216] width 299 height 31
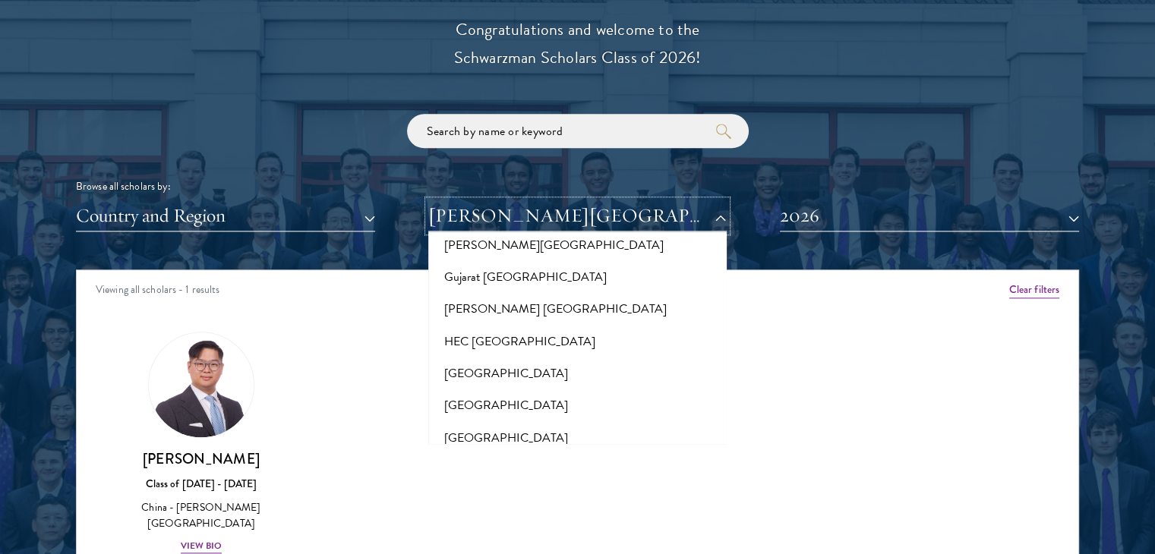
scroll to position [3647, 0]
click at [594, 453] on button "Harvard University" at bounding box center [578, 469] width 290 height 32
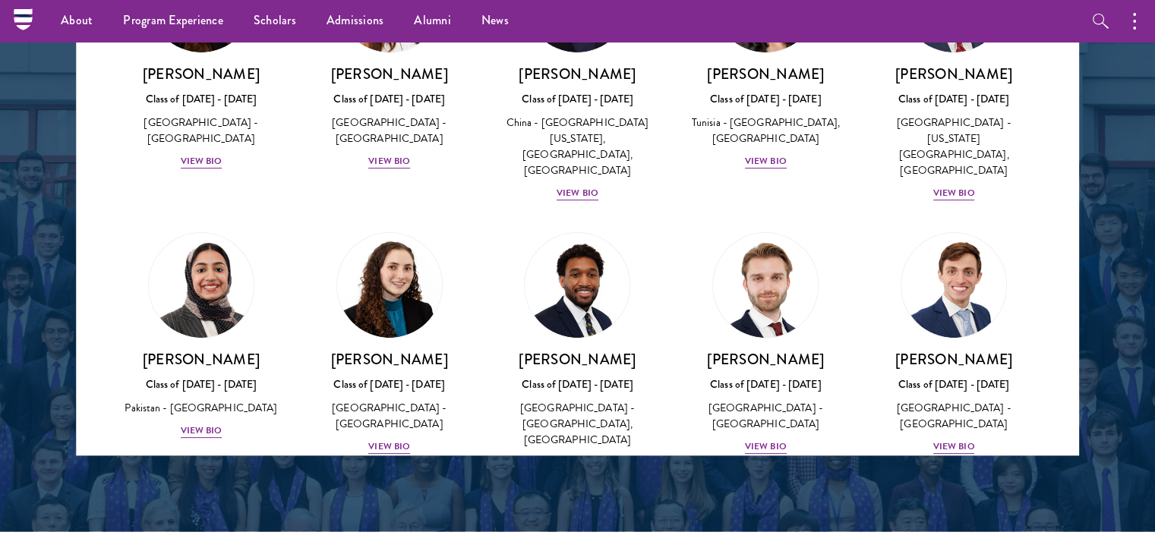
scroll to position [402, 0]
click at [178, 386] on div "Imaan Mirza Class of 2025 - 2026 Pakistan - Harvard University View Bio" at bounding box center [201, 394] width 158 height 90
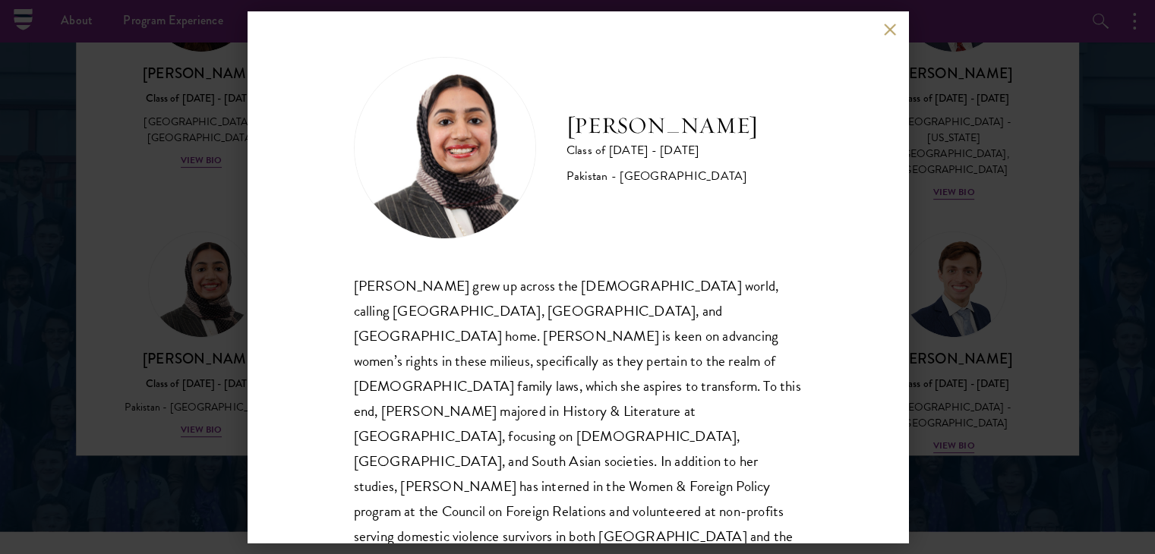
click at [890, 34] on button at bounding box center [890, 29] width 13 height 13
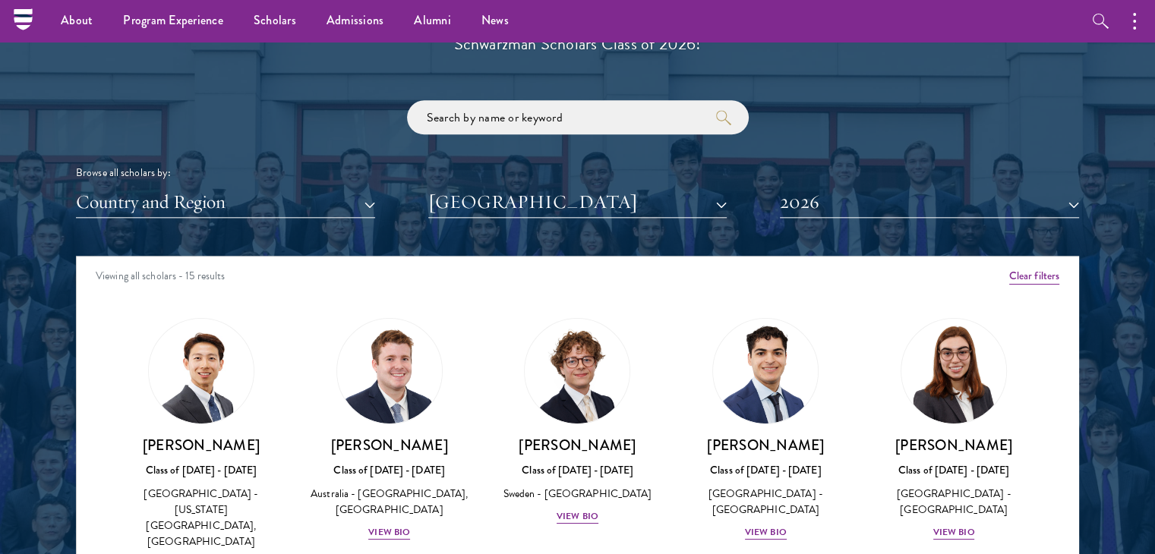
scroll to position [1755, 0]
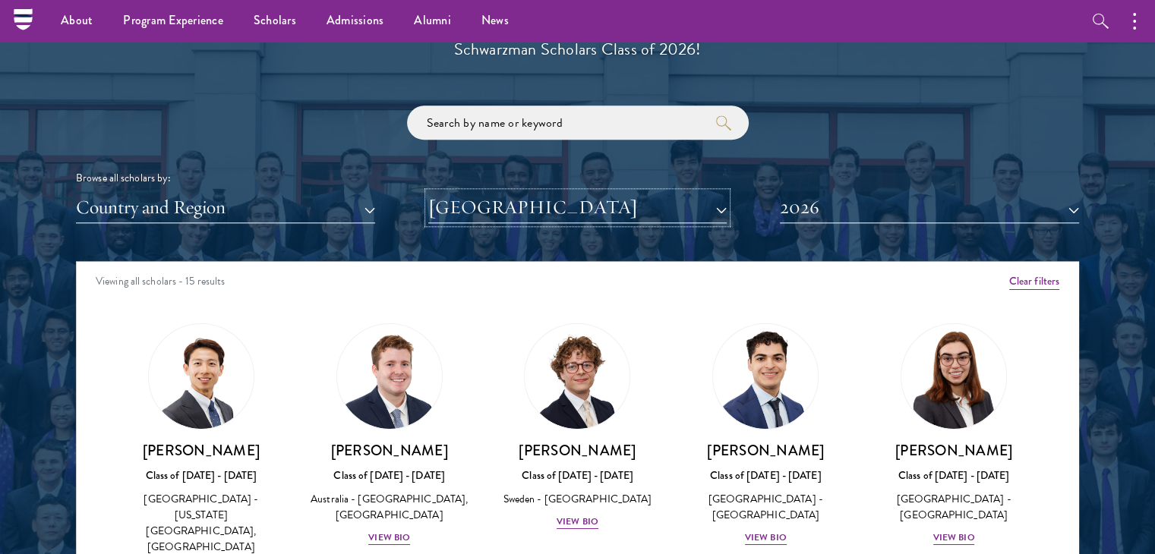
click at [659, 203] on button "Harvard University" at bounding box center [577, 207] width 299 height 31
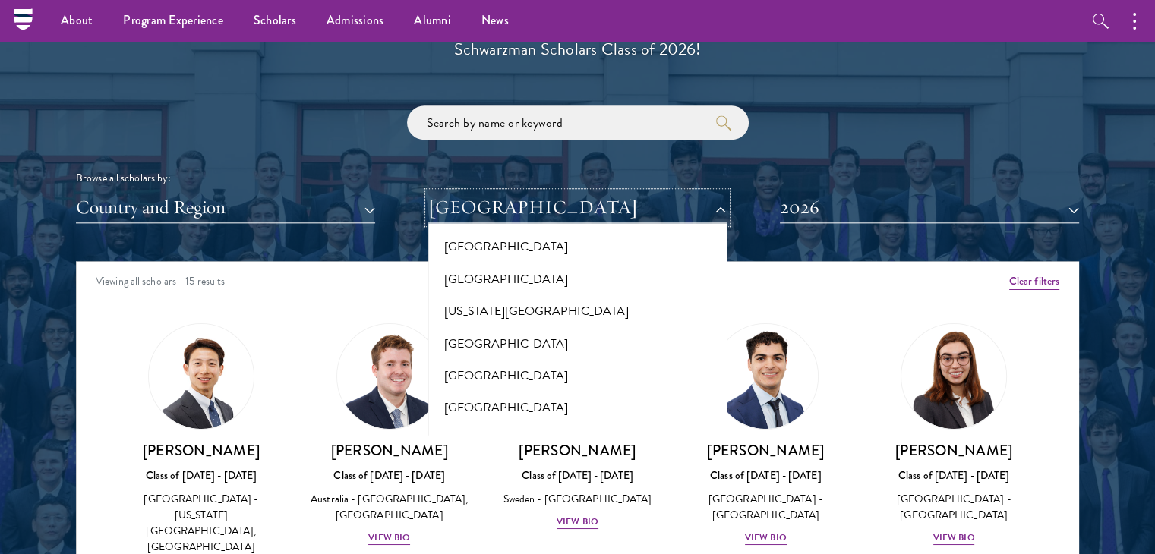
scroll to position [0, 0]
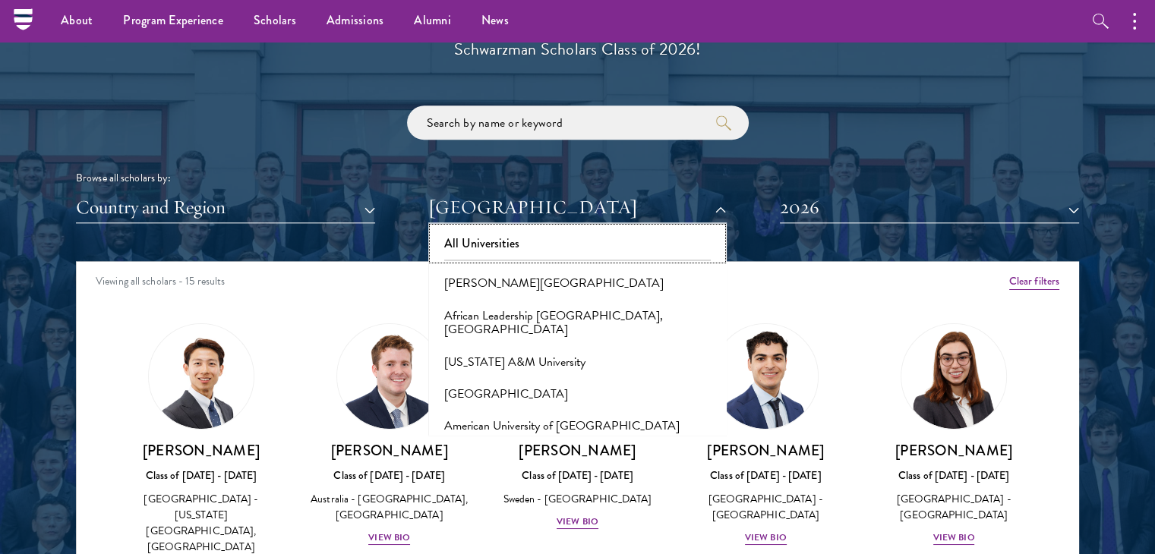
click at [623, 242] on button "All Universities" at bounding box center [578, 244] width 290 height 32
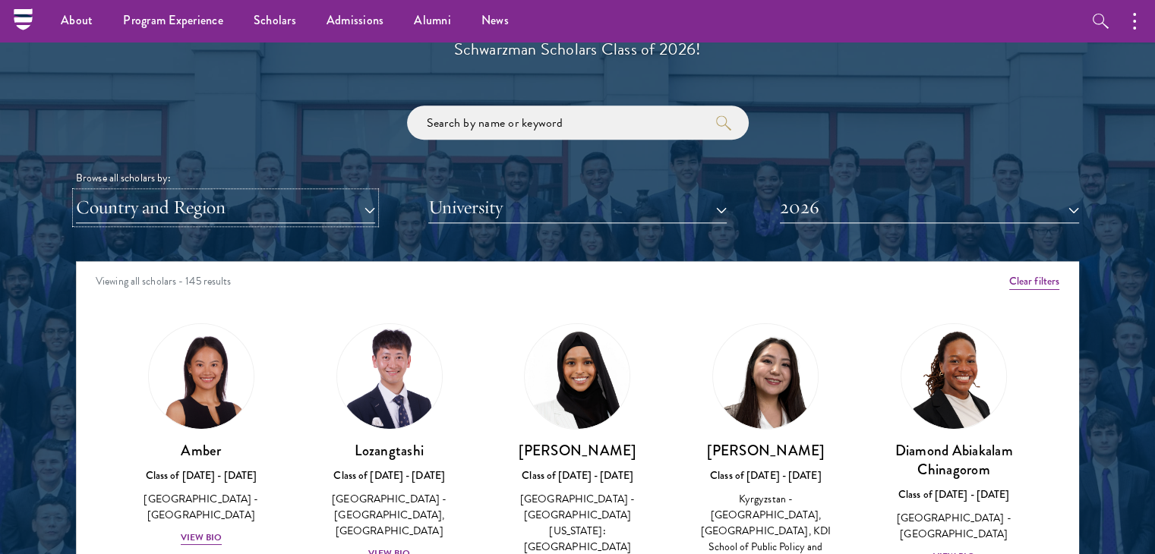
click at [315, 203] on button "Country and Region" at bounding box center [225, 207] width 299 height 31
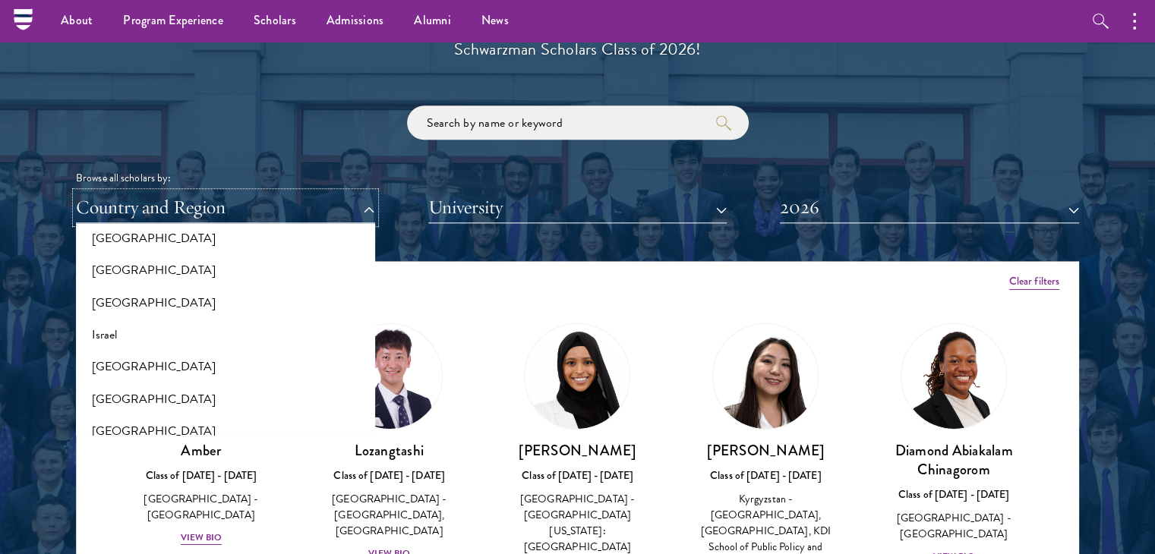
scroll to position [1175, 0]
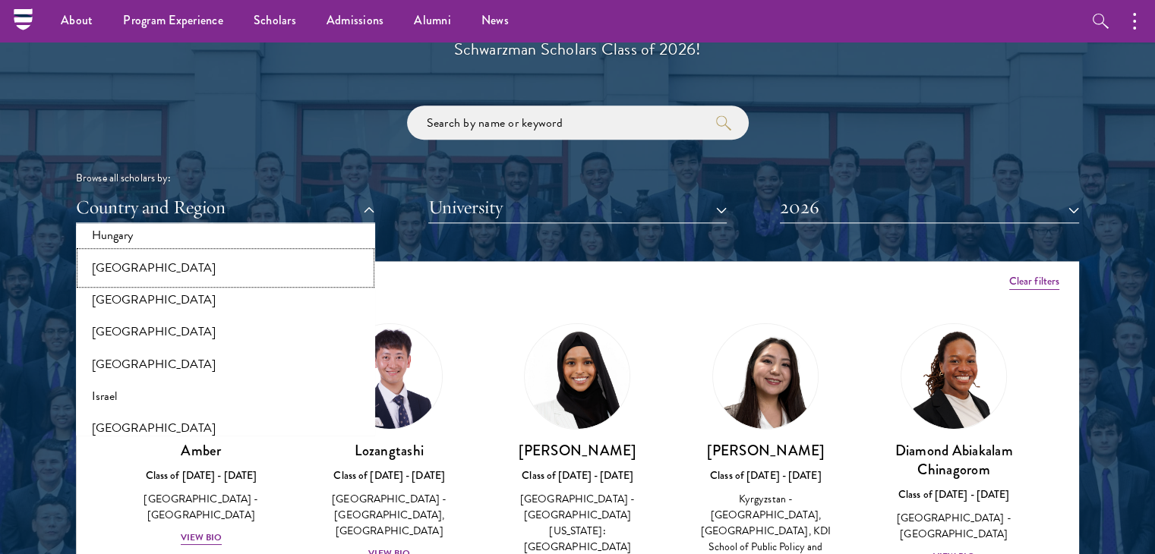
click at [89, 267] on button "[GEOGRAPHIC_DATA]" at bounding box center [226, 268] width 290 height 32
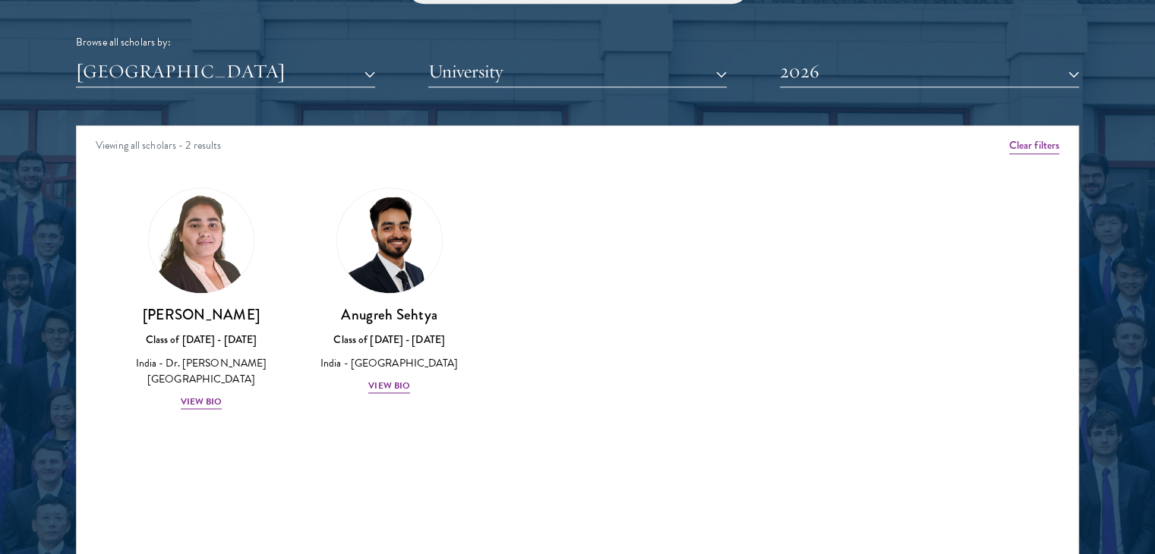
scroll to position [2017, 0]
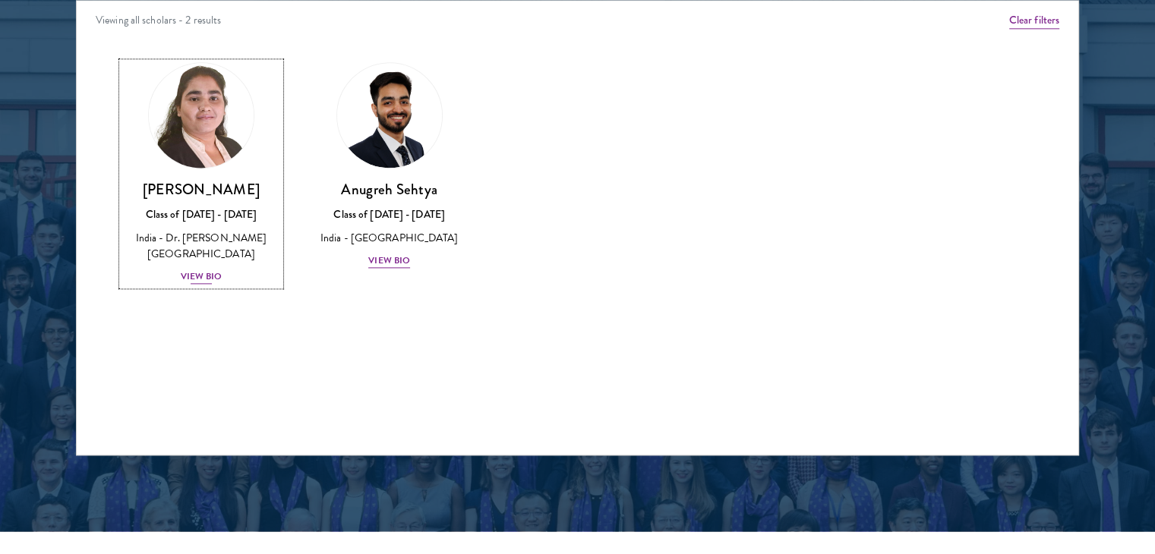
click at [189, 265] on div "Ishita Kapoor Class of 2025 - 2026 India - Dr. A P J Abdul Kalam Technical Univ…" at bounding box center [201, 233] width 158 height 106
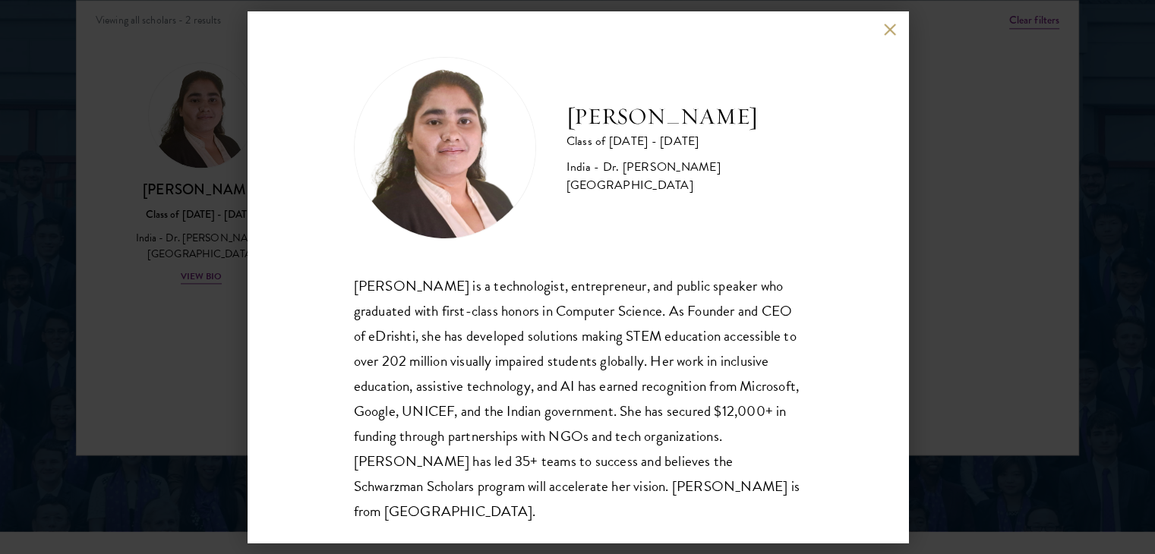
scroll to position [2, 0]
click at [887, 26] on button at bounding box center [890, 29] width 13 height 13
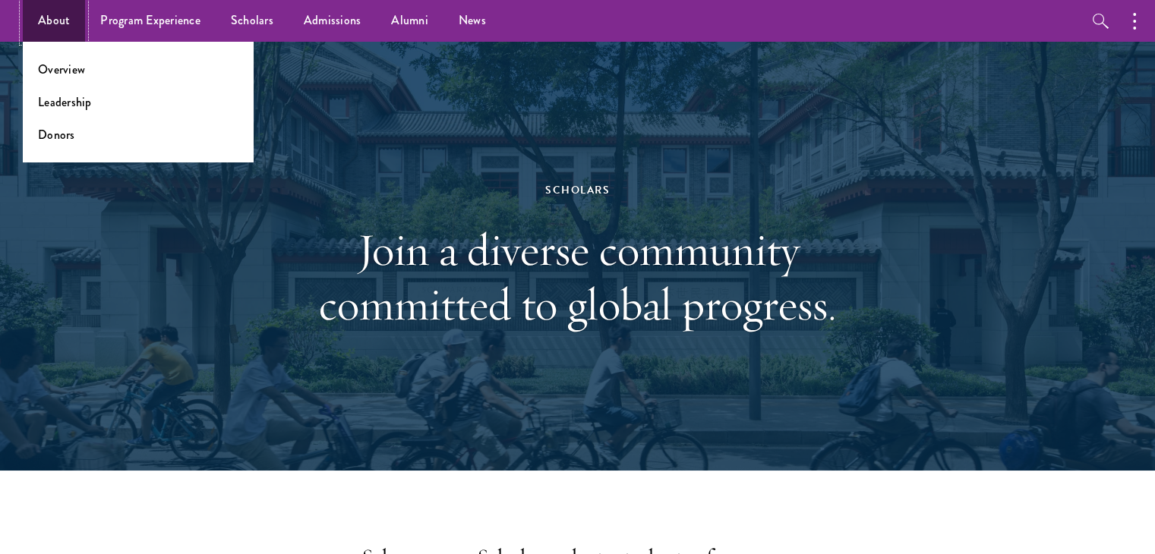
click at [44, 14] on link "About" at bounding box center [54, 21] width 62 height 42
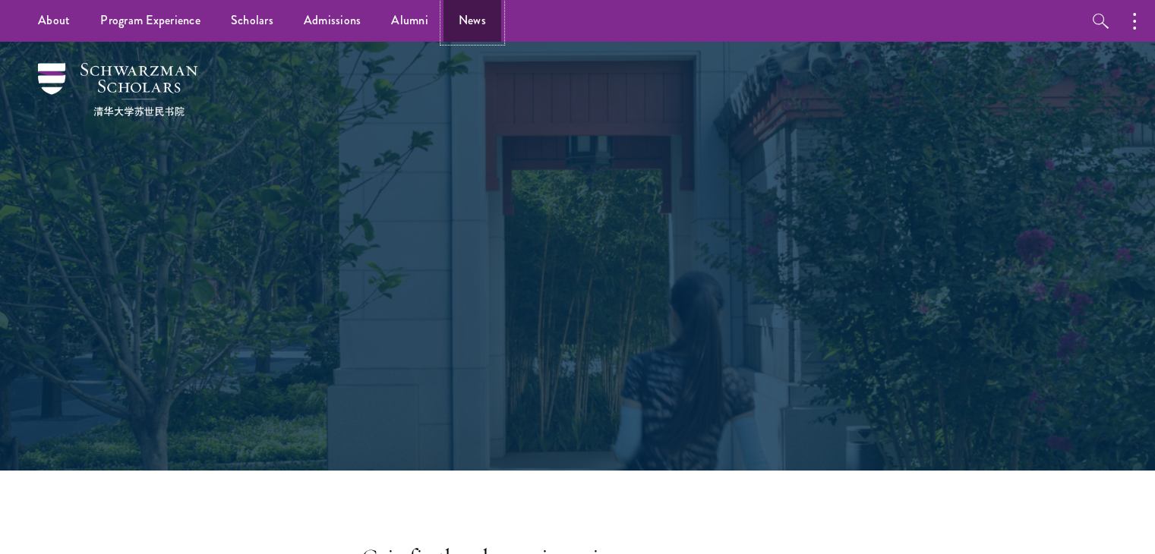
click at [454, 24] on link "News" at bounding box center [473, 21] width 58 height 42
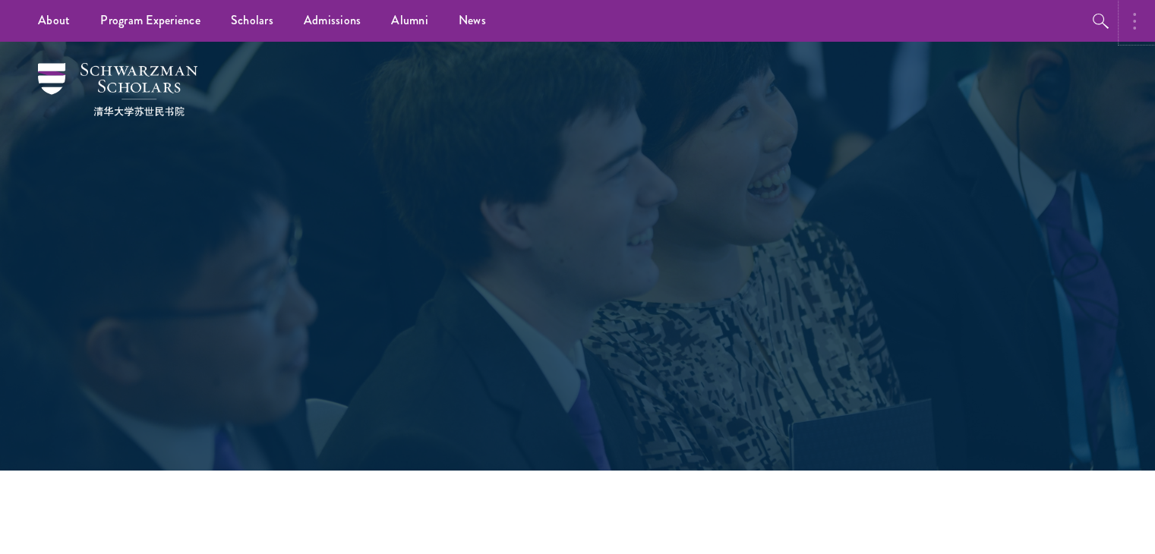
click at [1130, 30] on button "button" at bounding box center [1138, 21] width 33 height 42
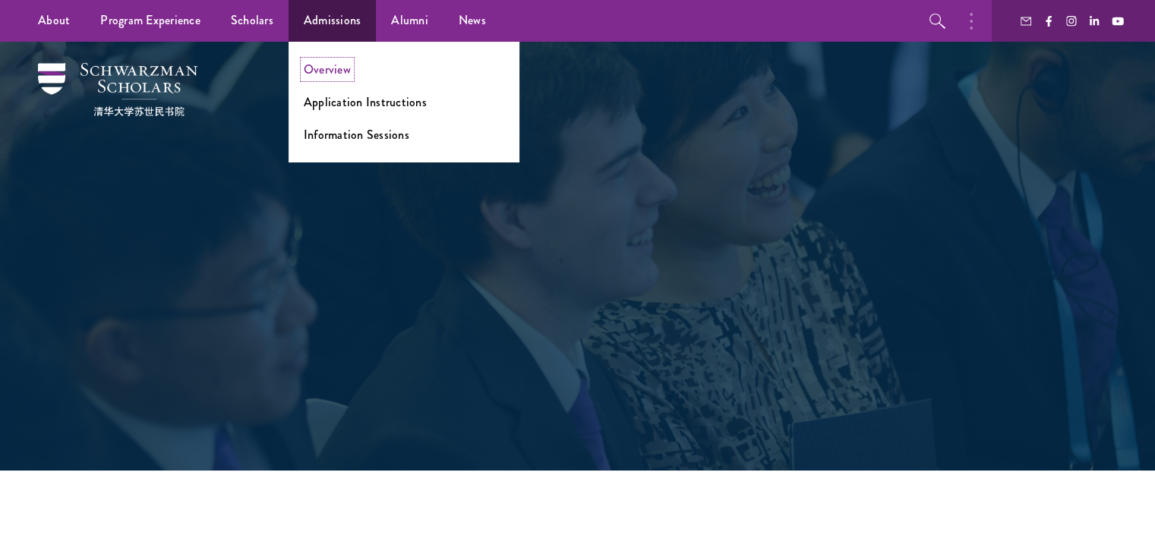
click at [322, 74] on link "Overview" at bounding box center [327, 69] width 47 height 17
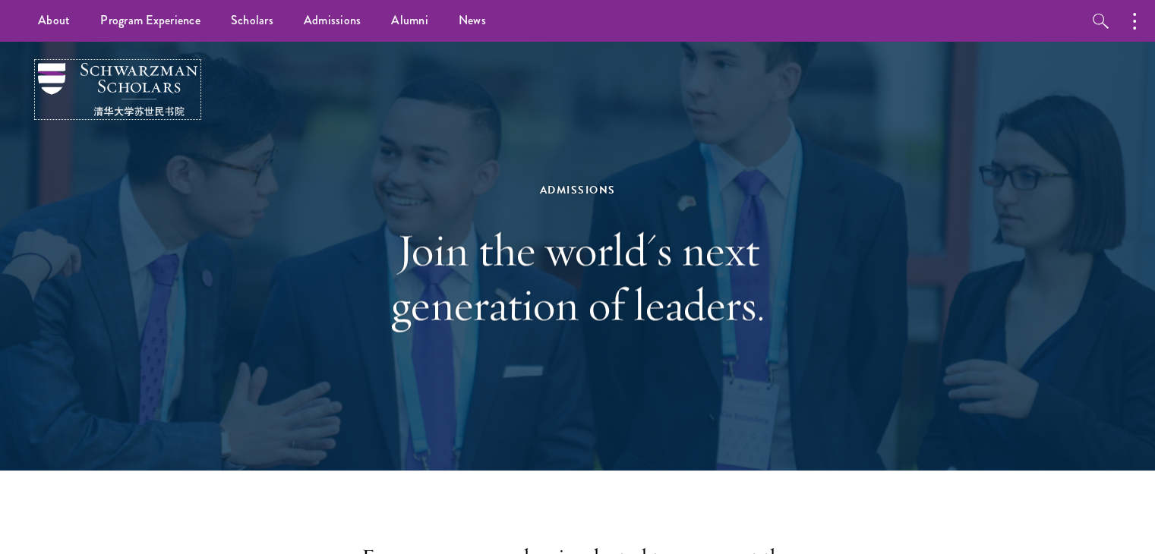
click at [95, 83] on img at bounding box center [117, 89] width 159 height 53
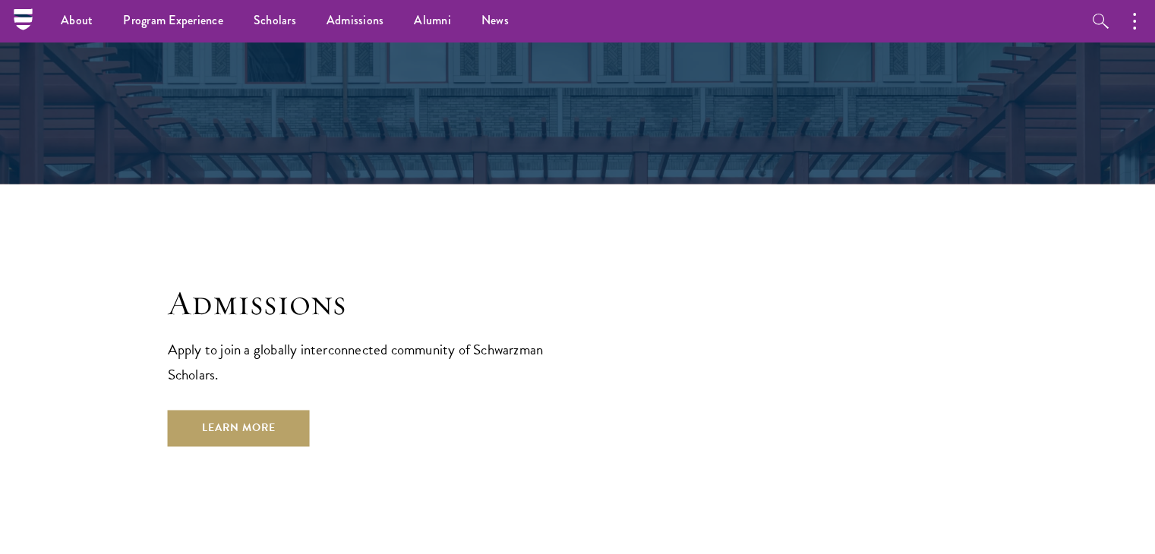
scroll to position [2348, 0]
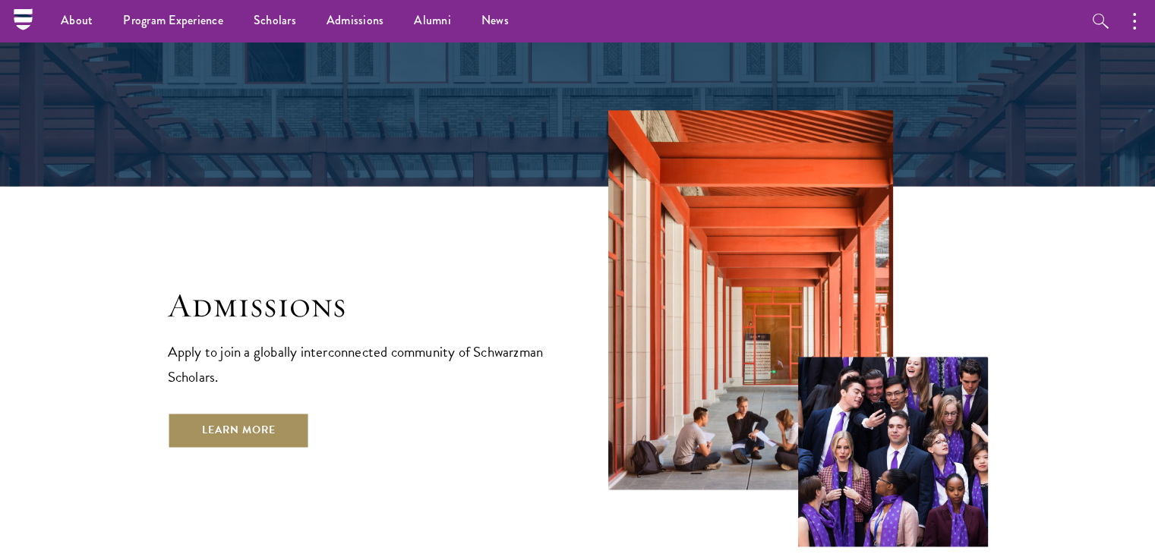
click at [282, 412] on link "Learn More" at bounding box center [239, 430] width 142 height 36
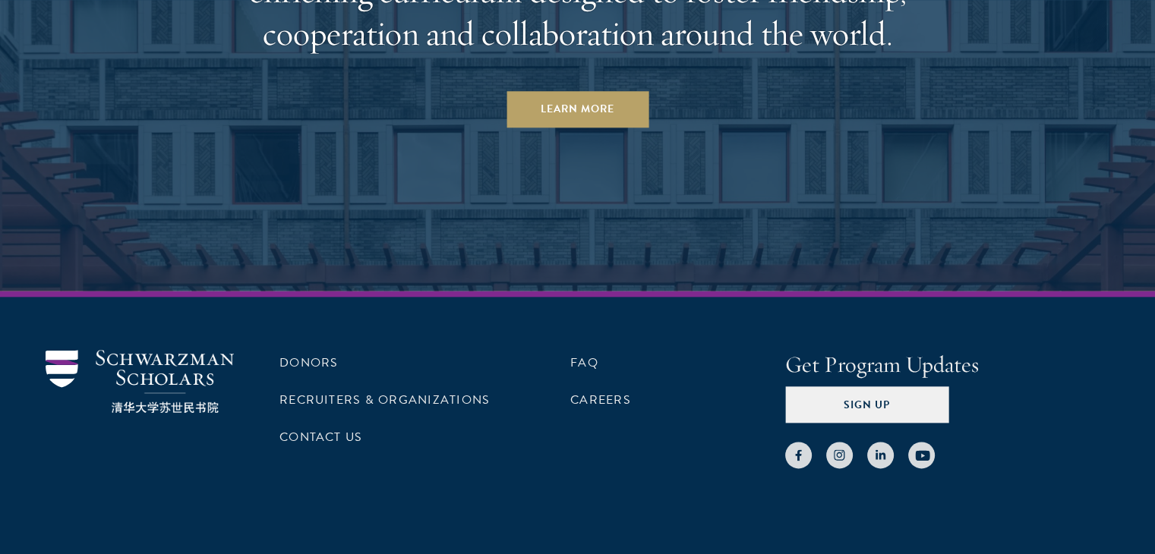
scroll to position [7516, 0]
